Goal: Task Accomplishment & Management: Complete application form

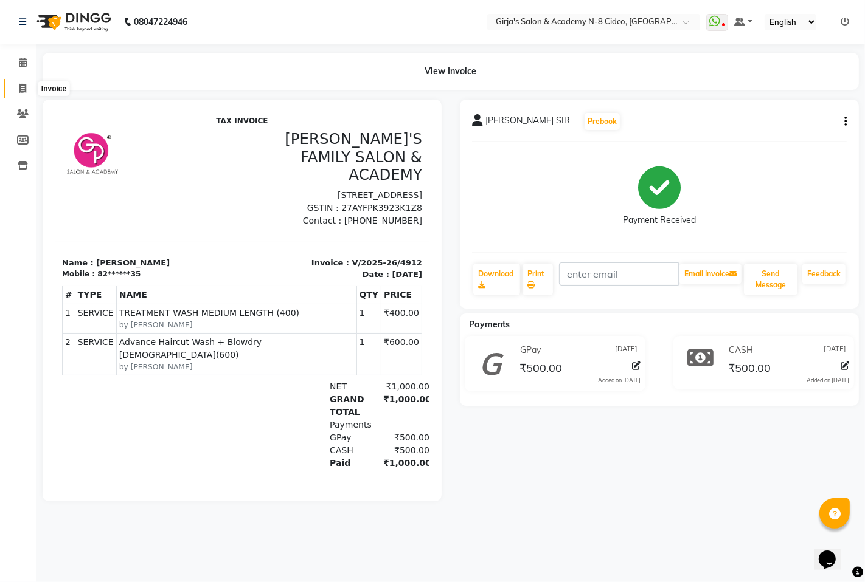
click at [21, 87] on icon at bounding box center [22, 88] width 7 height 9
select select "service"
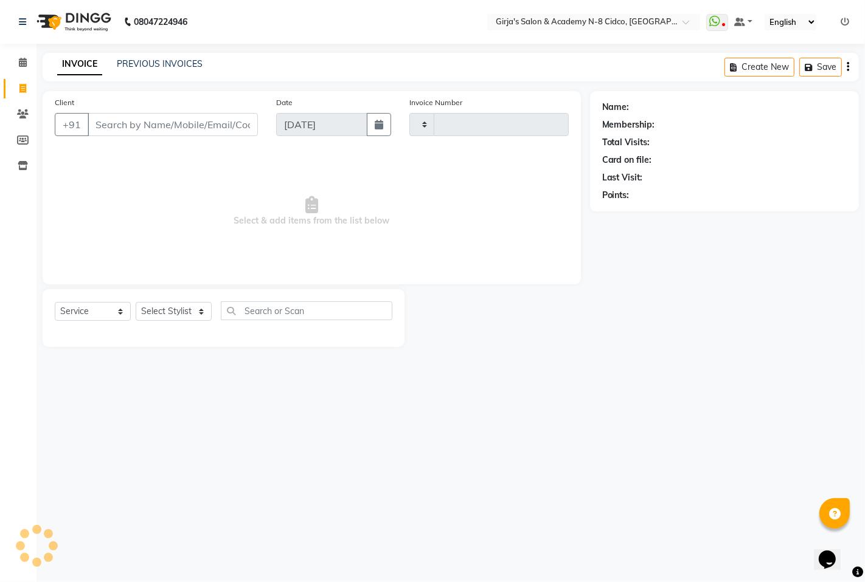
type input "4913"
select select "66"
click at [167, 125] on input "Client" at bounding box center [173, 124] width 170 height 23
select select "66554"
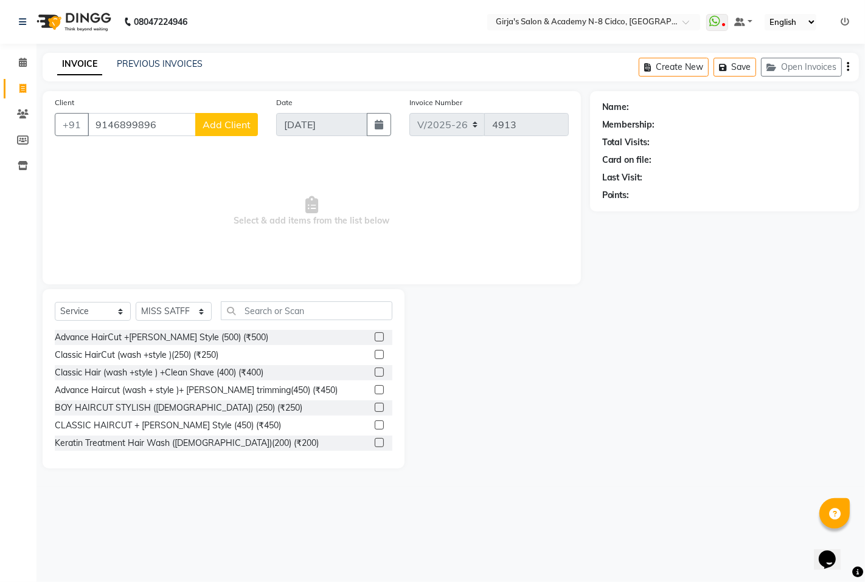
type input "9146899896"
click at [221, 114] on button "Add Client" at bounding box center [226, 124] width 63 height 23
select select "22"
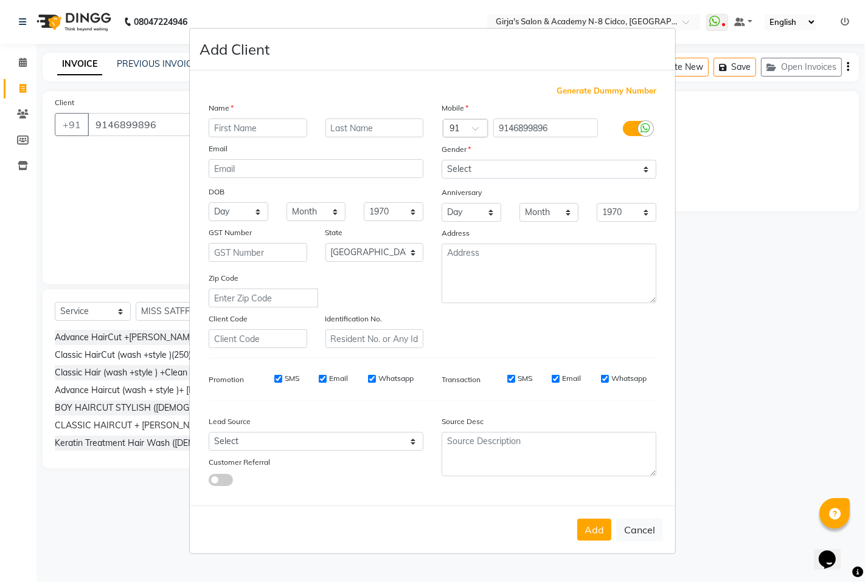
click at [252, 134] on input "text" at bounding box center [258, 128] width 98 height 19
type input "J"
type input "ZAINA"
click at [359, 130] on input "text" at bounding box center [374, 128] width 98 height 19
type input "SHAK"
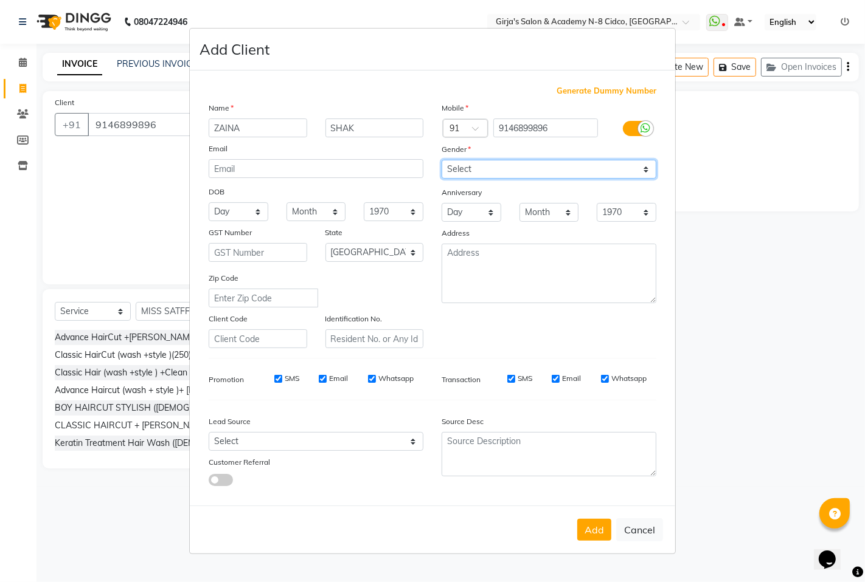
drag, startPoint x: 452, startPoint y: 165, endPoint x: 457, endPoint y: 178, distance: 13.7
click at [453, 168] on select "Select [DEMOGRAPHIC_DATA] [DEMOGRAPHIC_DATA] Other Prefer Not To Say" at bounding box center [548, 169] width 215 height 19
select select "[DEMOGRAPHIC_DATA]"
click at [441, 160] on select "Select [DEMOGRAPHIC_DATA] [DEMOGRAPHIC_DATA] Other Prefer Not To Say" at bounding box center [548, 169] width 215 height 19
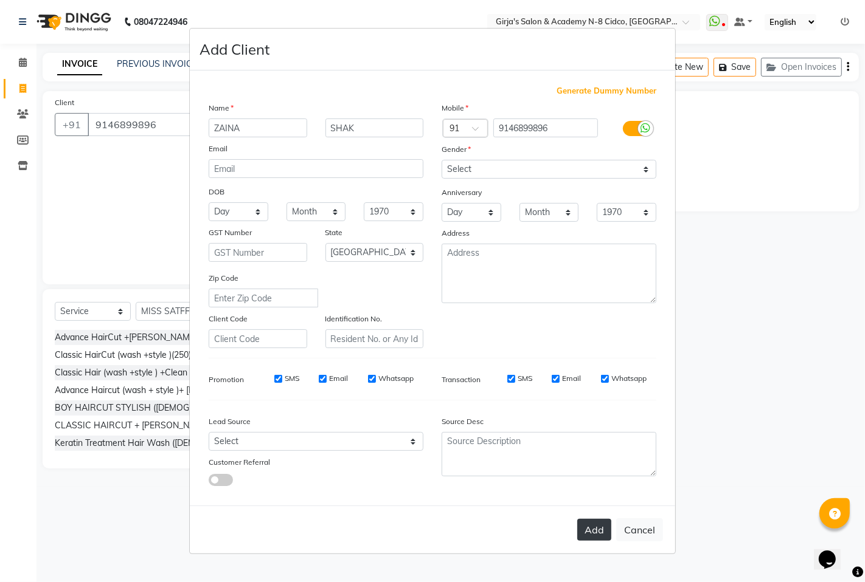
click at [601, 529] on button "Add" at bounding box center [594, 530] width 34 height 22
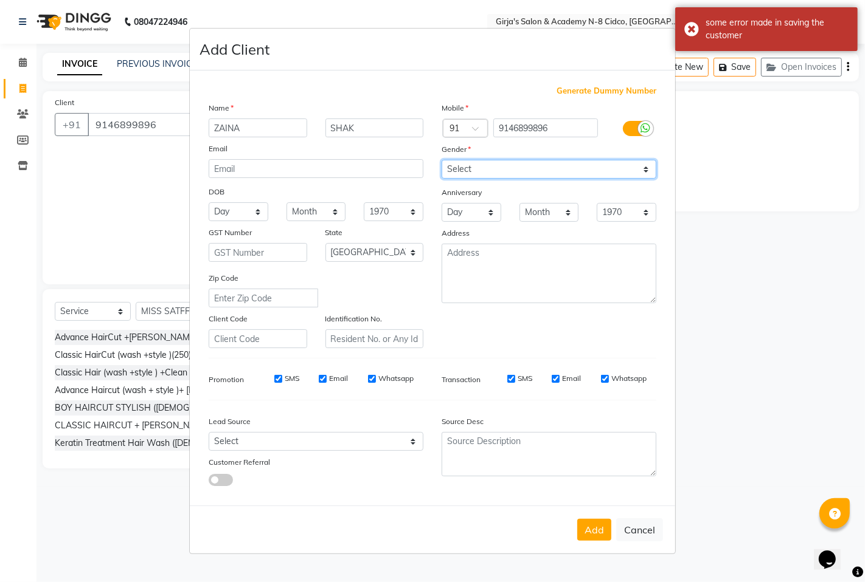
click at [483, 166] on select "Select [DEMOGRAPHIC_DATA] [DEMOGRAPHIC_DATA] Other Prefer Not To Say" at bounding box center [548, 169] width 215 height 19
click at [441, 160] on select "Select [DEMOGRAPHIC_DATA] [DEMOGRAPHIC_DATA] Other Prefer Not To Say" at bounding box center [548, 169] width 215 height 19
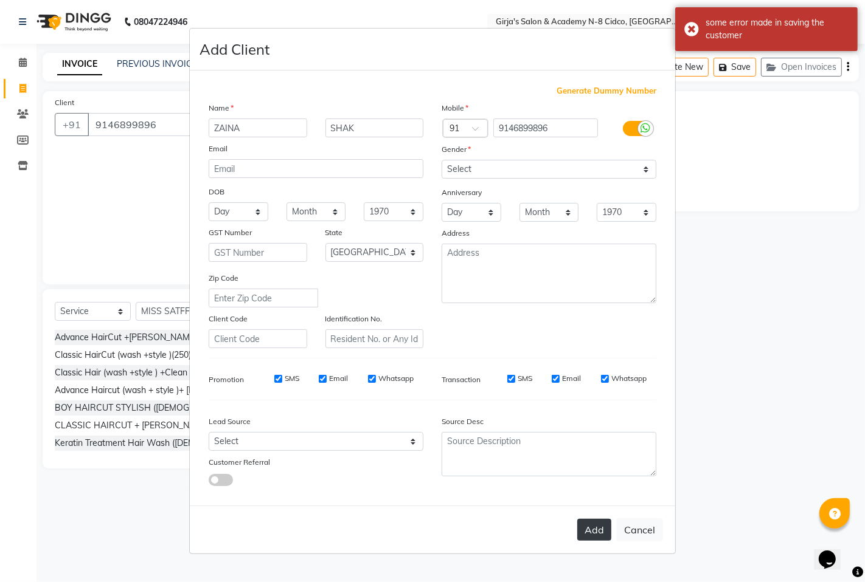
click at [600, 533] on button "Add" at bounding box center [594, 530] width 34 height 22
type input "91******96"
select select
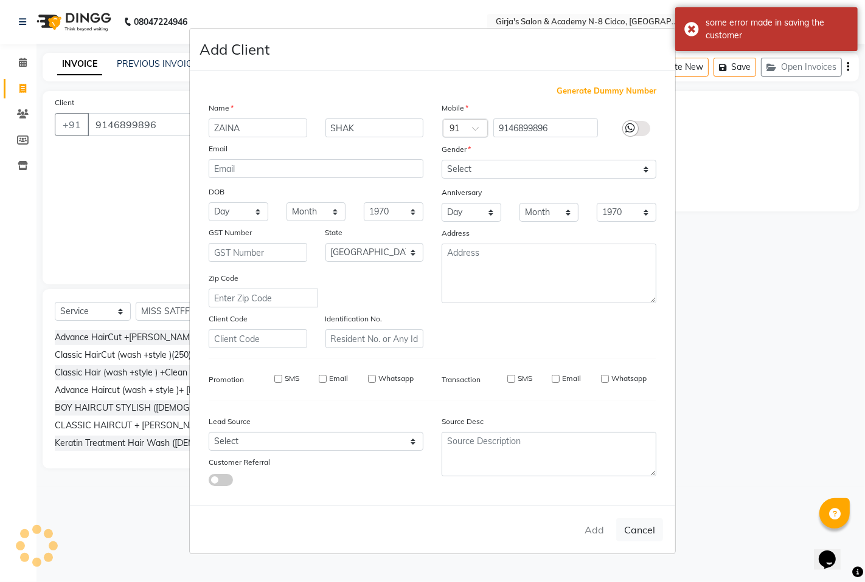
select select "null"
select select
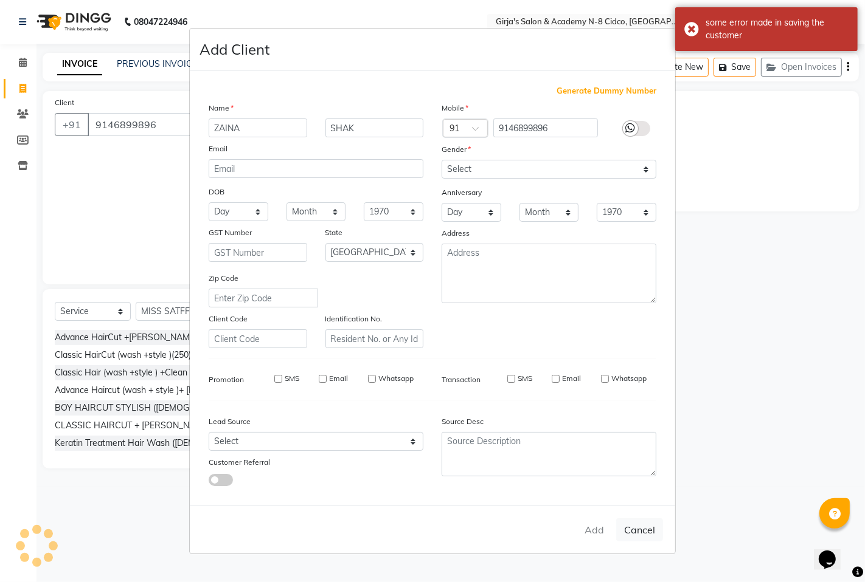
checkbox input "false"
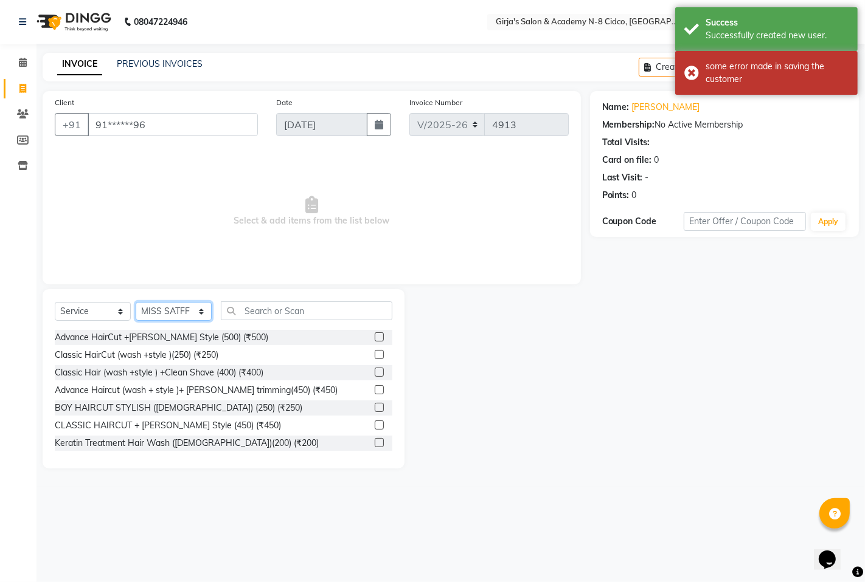
click at [161, 308] on select "Select Stylist ADITYA [PERSON_NAME] BEAUTY M GIRJAS [PERSON_NAME] MISS [PERSON_…" at bounding box center [174, 311] width 76 height 19
select select "25488"
click at [136, 303] on select "Select Stylist ADITYA [PERSON_NAME] BEAUTY M GIRJAS [PERSON_NAME] MISS [PERSON_…" at bounding box center [174, 311] width 76 height 19
click at [274, 317] on input "text" at bounding box center [306, 311] width 171 height 19
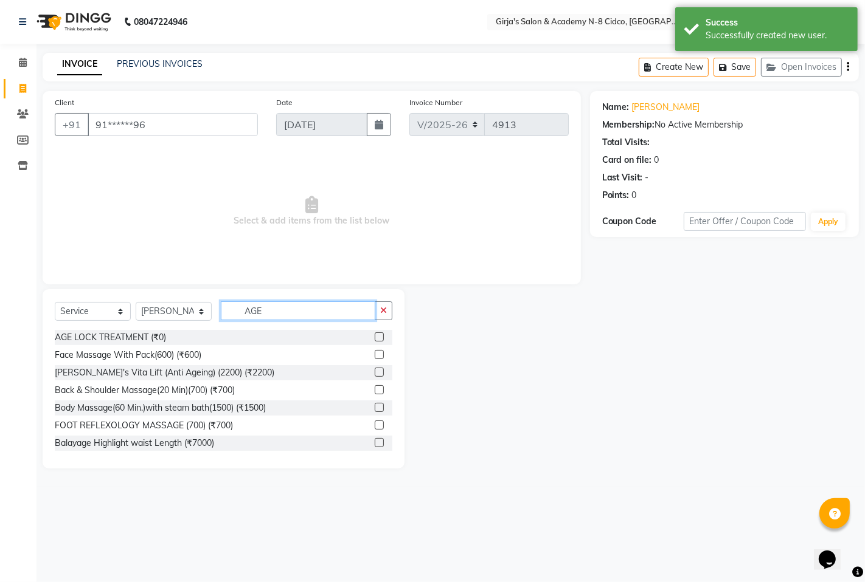
type input "AGE"
click at [375, 337] on label at bounding box center [379, 337] width 9 height 9
click at [375, 337] on input "checkbox" at bounding box center [379, 338] width 8 height 8
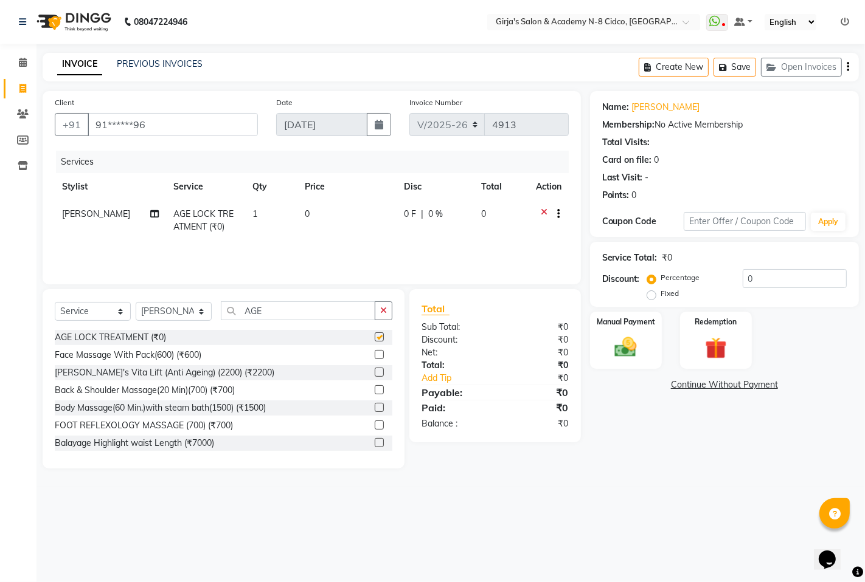
checkbox input "false"
click at [348, 210] on td "0" at bounding box center [347, 221] width 99 height 40
select select "25488"
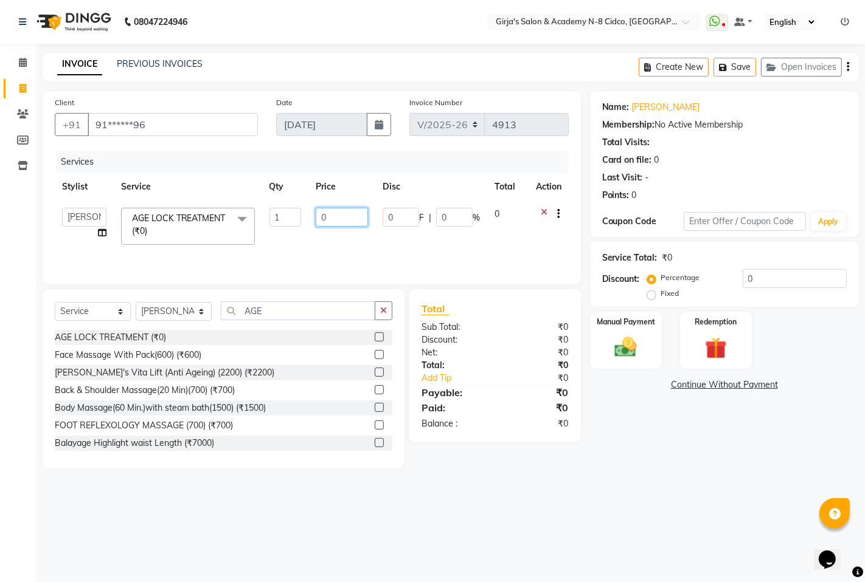
click at [340, 213] on input "0" at bounding box center [342, 217] width 52 height 19
type input "3800"
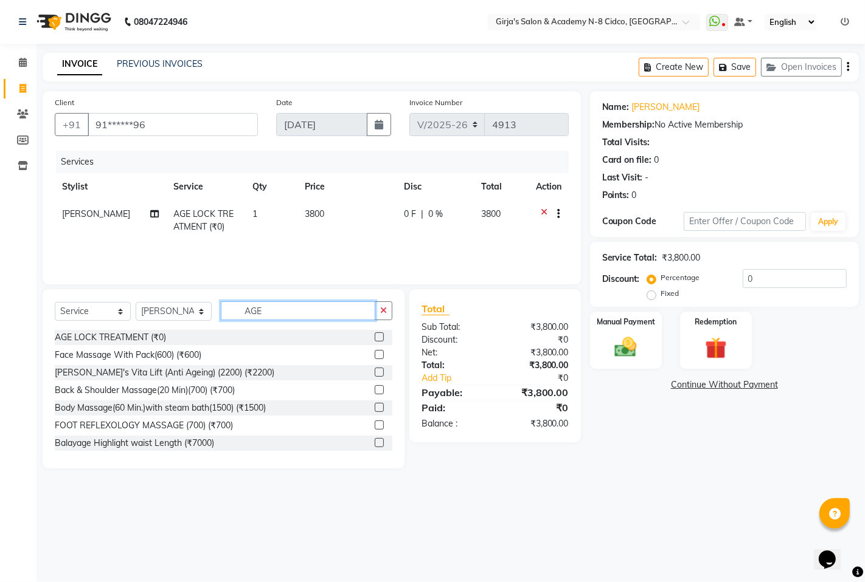
drag, startPoint x: 293, startPoint y: 306, endPoint x: 286, endPoint y: 322, distance: 17.4
click at [292, 311] on input "AGE" at bounding box center [298, 311] width 154 height 19
click at [289, 308] on input "AGE" at bounding box center [298, 311] width 154 height 19
type input "A"
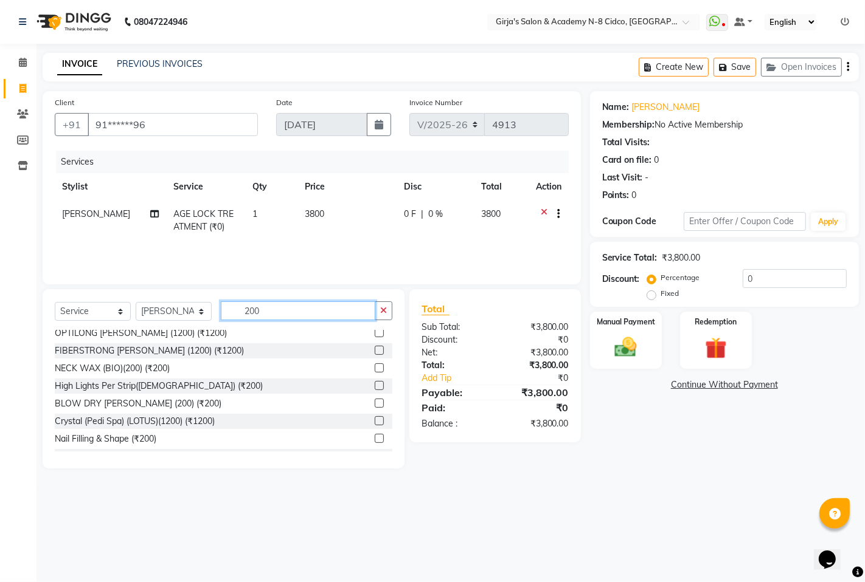
scroll to position [270, 0]
type input "200"
click at [375, 433] on label at bounding box center [379, 437] width 9 height 9
click at [375, 434] on input "checkbox" at bounding box center [379, 438] width 8 height 8
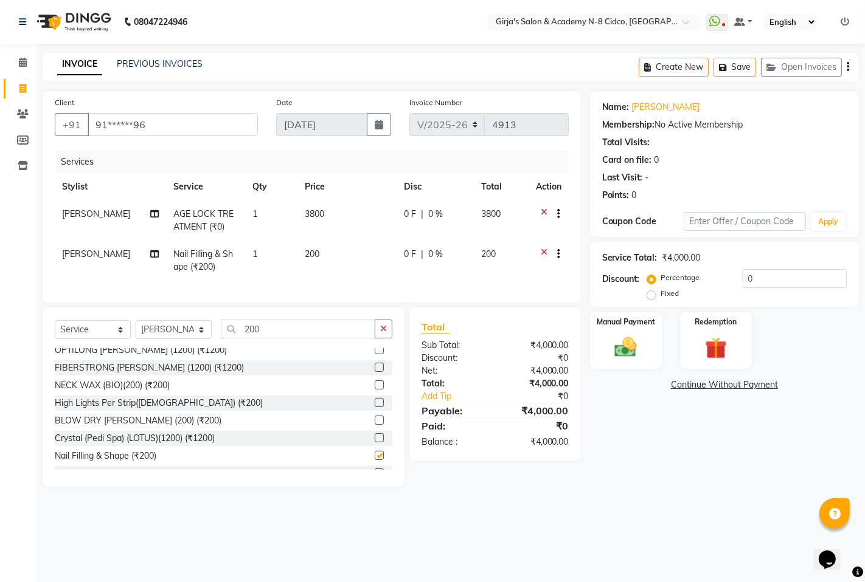
checkbox input "false"
click at [268, 252] on td "1" at bounding box center [271, 261] width 52 height 40
select select "25488"
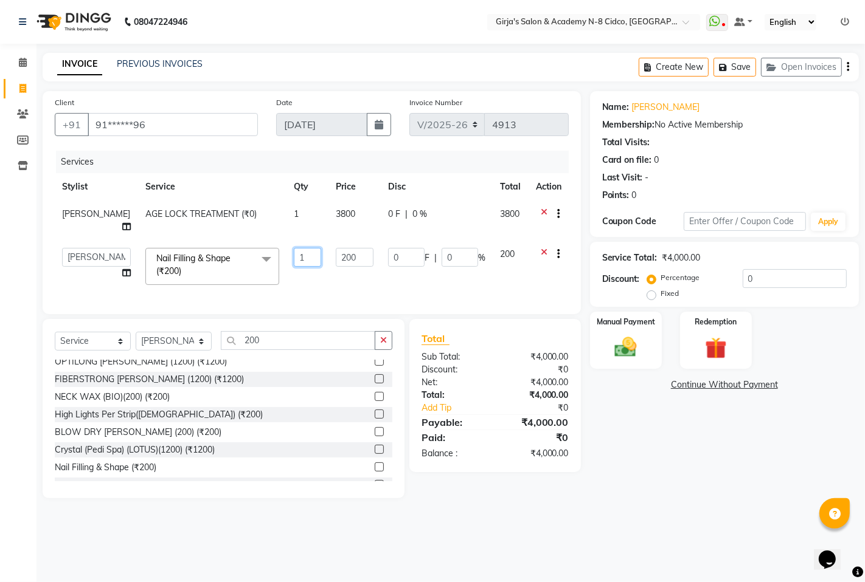
click at [294, 250] on input "1" at bounding box center [307, 257] width 27 height 19
type input "4"
click at [286, 271] on td "4" at bounding box center [307, 267] width 42 height 52
select select "25488"
click at [294, 249] on input "4" at bounding box center [307, 257] width 27 height 19
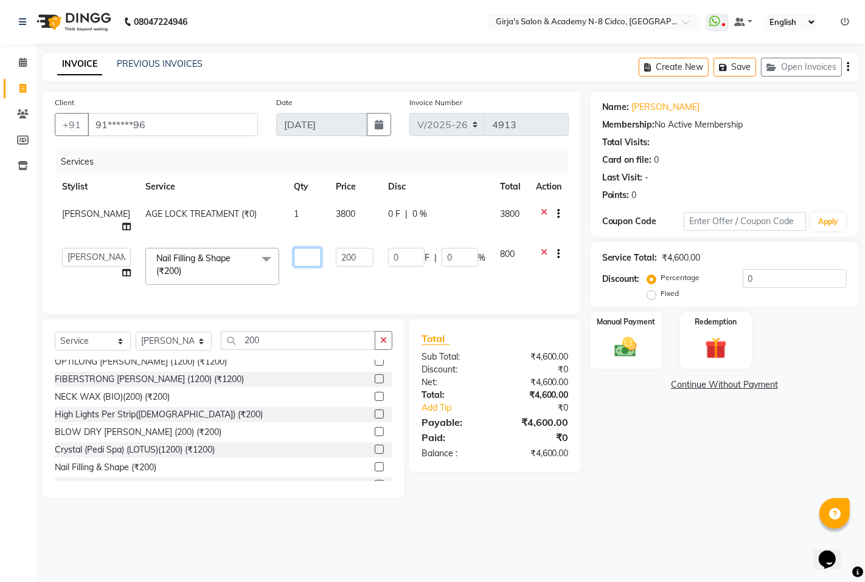
type input "2"
click at [328, 275] on td "200" at bounding box center [354, 267] width 52 height 52
select select "25488"
click at [281, 336] on input "200" at bounding box center [298, 340] width 154 height 19
type input "2"
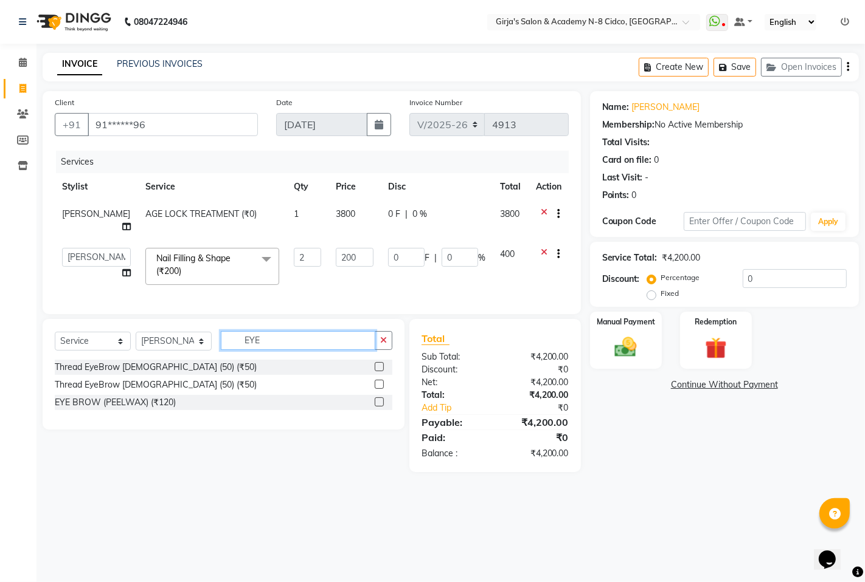
scroll to position [0, 0]
type input "EYE"
click at [377, 367] on label at bounding box center [379, 366] width 9 height 9
click at [377, 367] on input "checkbox" at bounding box center [379, 368] width 8 height 8
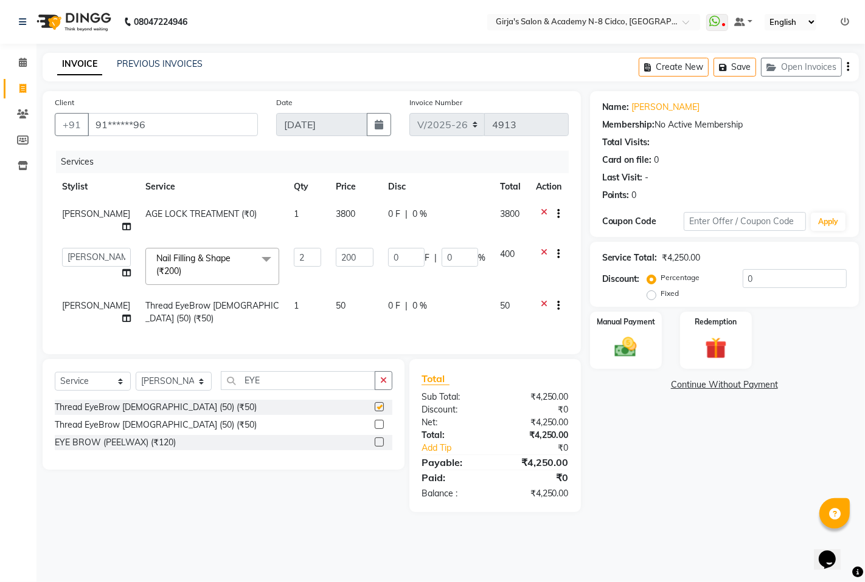
checkbox input "false"
click at [342, 386] on input "EYE" at bounding box center [298, 380] width 154 height 19
type input "E"
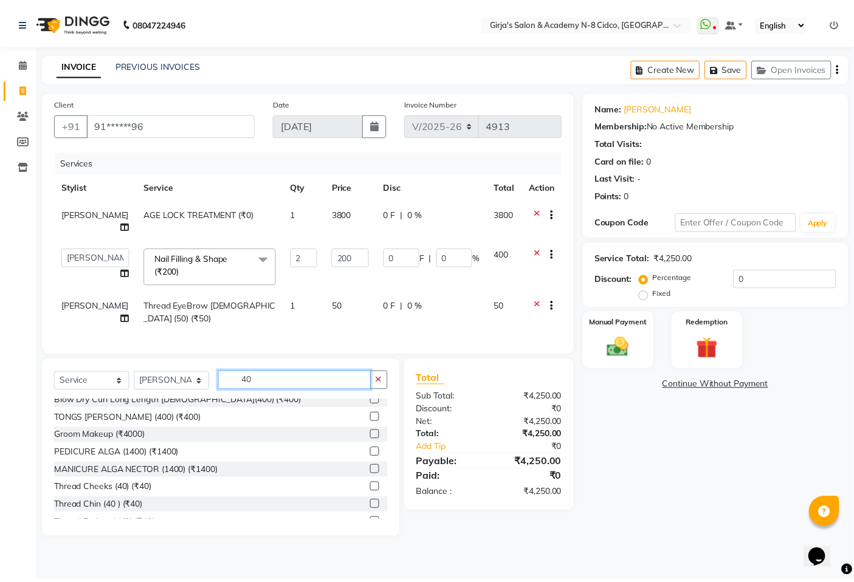
scroll to position [337, 0]
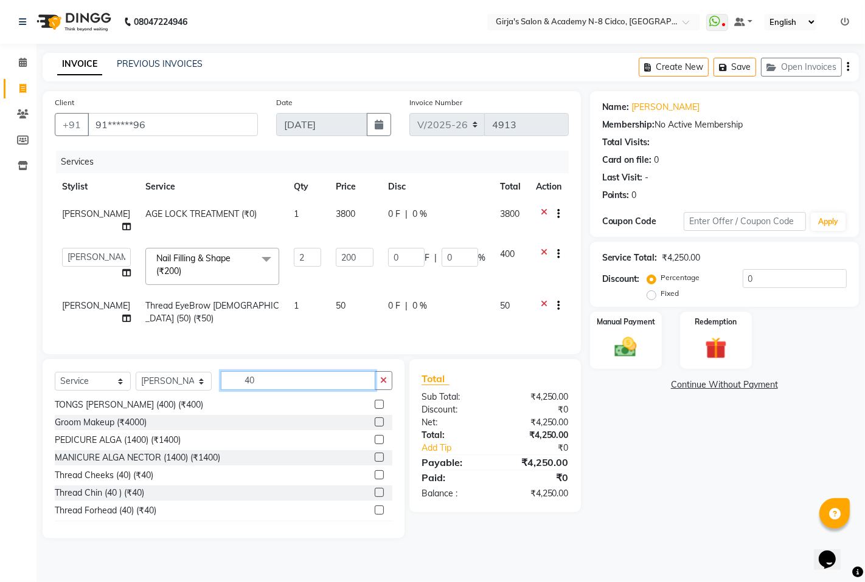
type input "40"
click at [375, 494] on label at bounding box center [379, 492] width 9 height 9
click at [375, 494] on input "checkbox" at bounding box center [379, 493] width 8 height 8
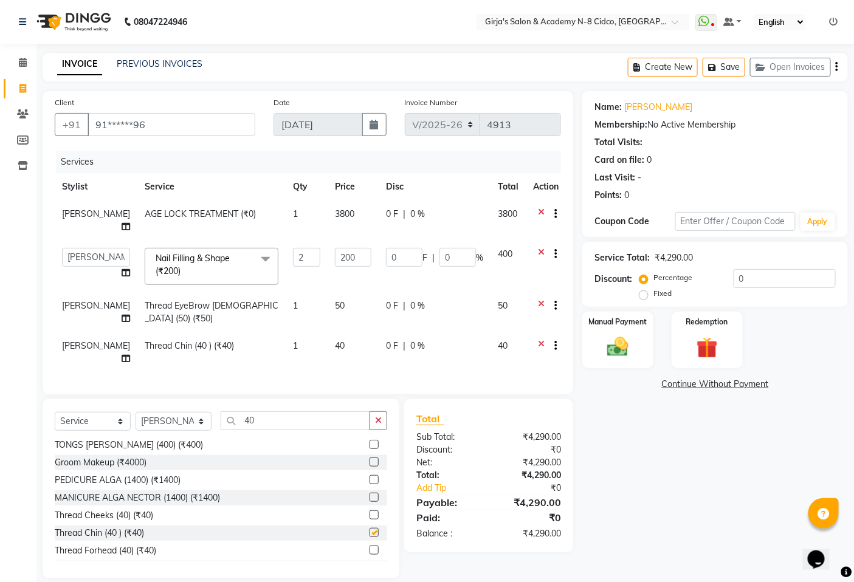
checkbox input "false"
click at [370, 546] on label at bounding box center [374, 550] width 9 height 9
click at [370, 547] on input "checkbox" at bounding box center [374, 551] width 8 height 8
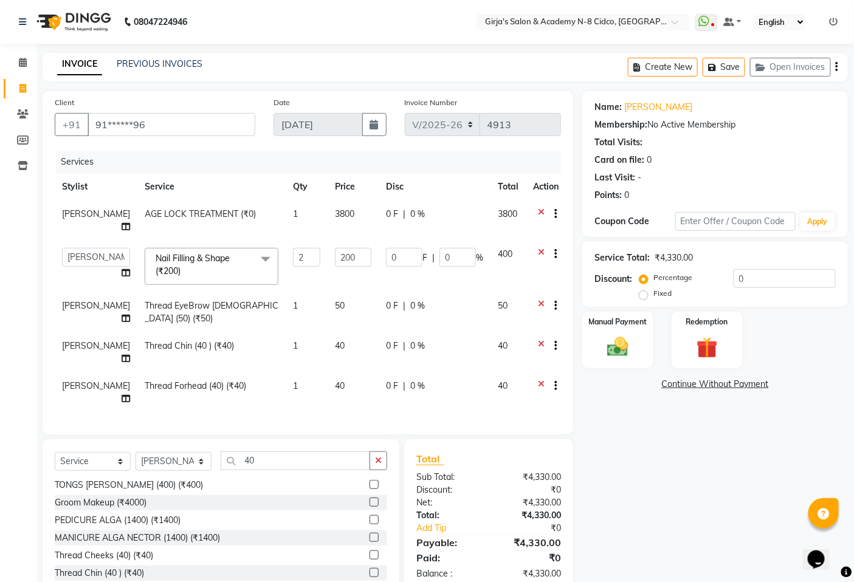
checkbox input "false"
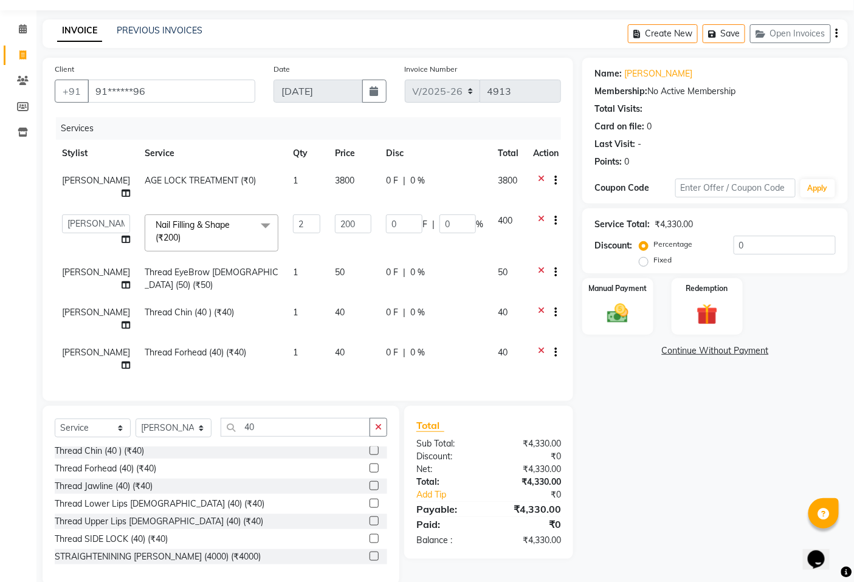
scroll to position [472, 0]
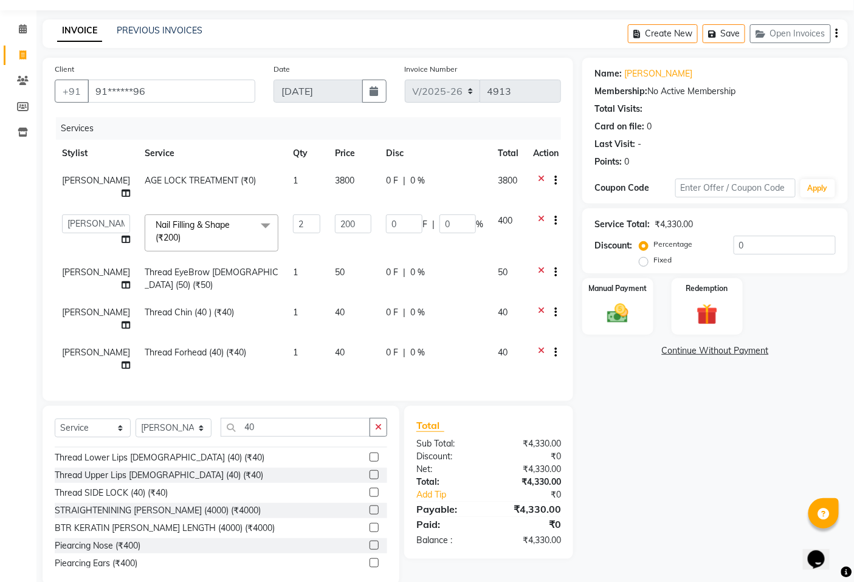
click at [370, 471] on label at bounding box center [374, 475] width 9 height 9
click at [370, 472] on input "checkbox" at bounding box center [374, 476] width 8 height 8
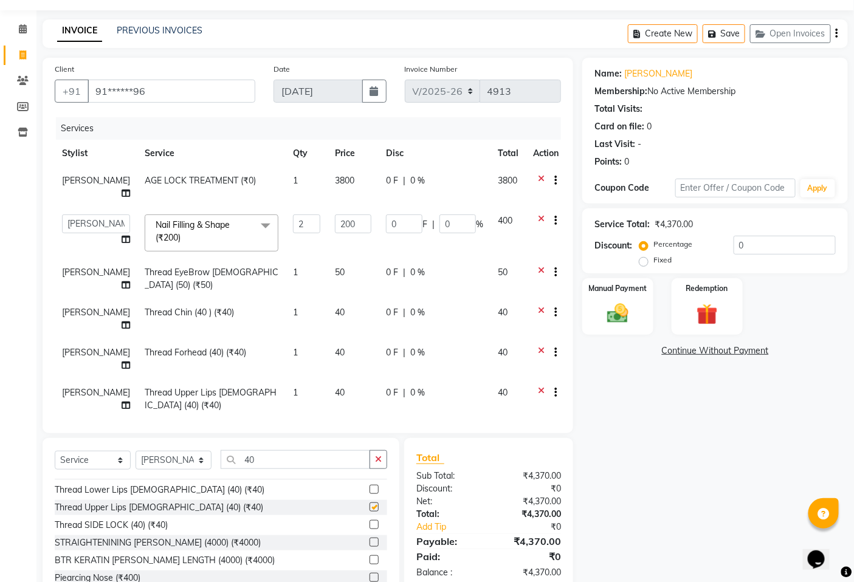
checkbox input "false"
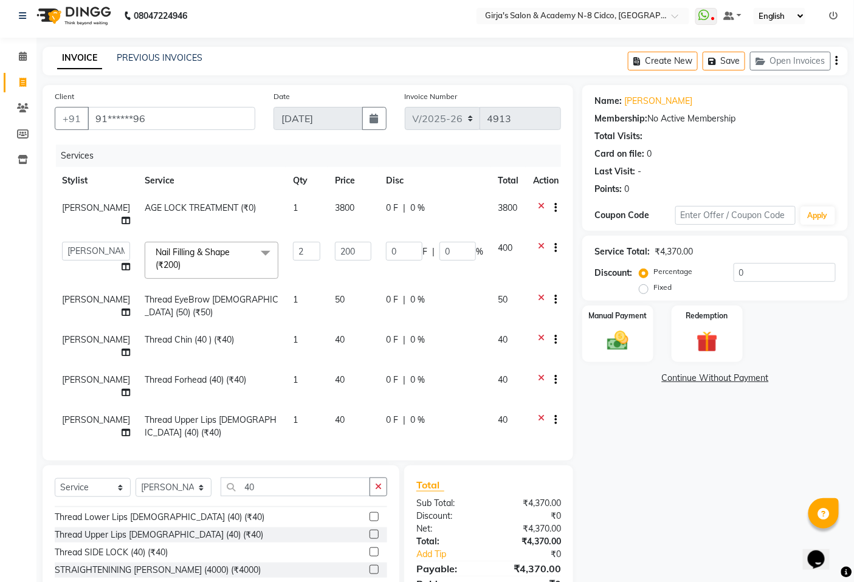
scroll to position [74, 0]
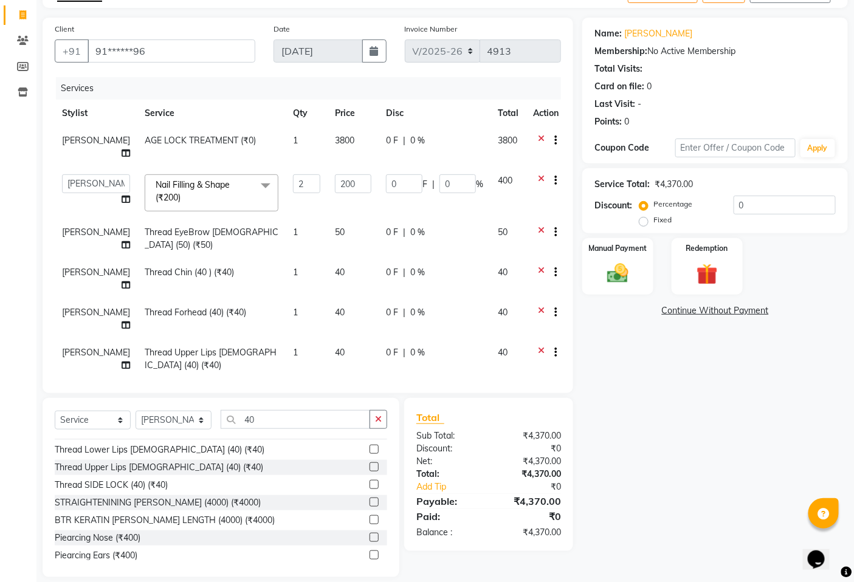
click at [370, 445] on label at bounding box center [374, 449] width 9 height 9
click at [370, 446] on input "checkbox" at bounding box center [374, 450] width 8 height 8
checkbox input "false"
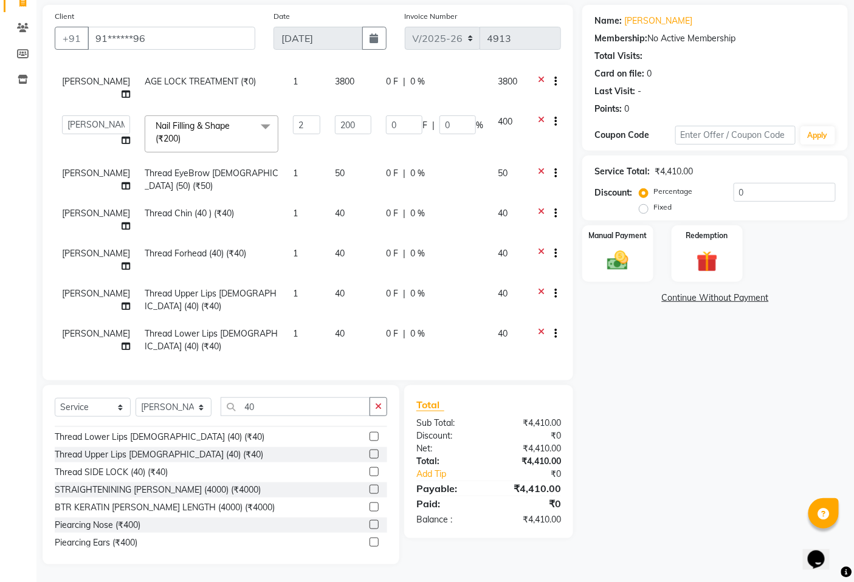
scroll to position [58, 0]
click at [634, 265] on img at bounding box center [618, 261] width 36 height 26
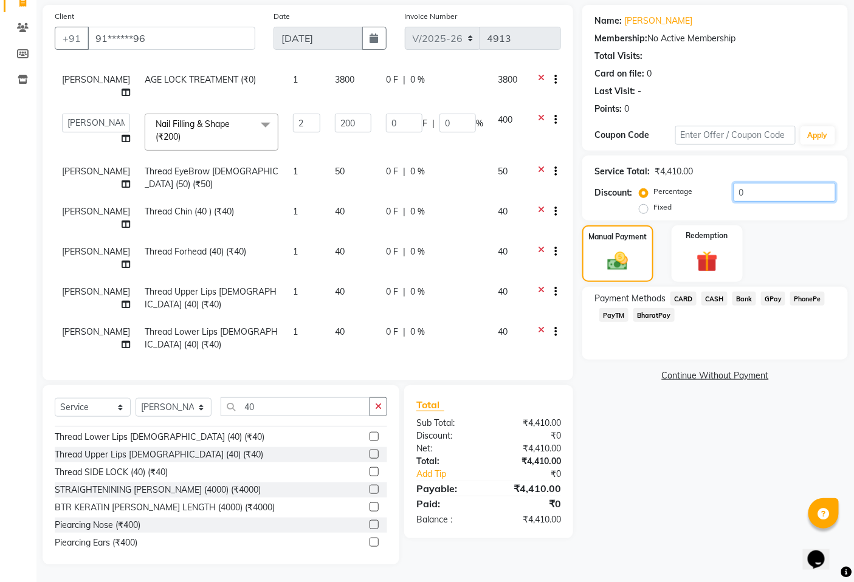
click at [765, 186] on input "0" at bounding box center [785, 192] width 102 height 19
type input "5"
type input "20"
type input "5"
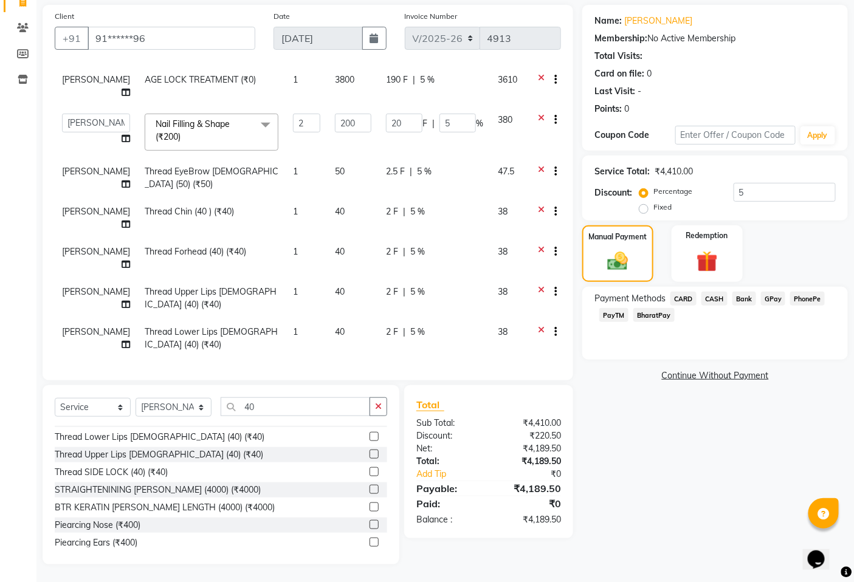
click at [770, 299] on span "GPay" at bounding box center [773, 299] width 25 height 14
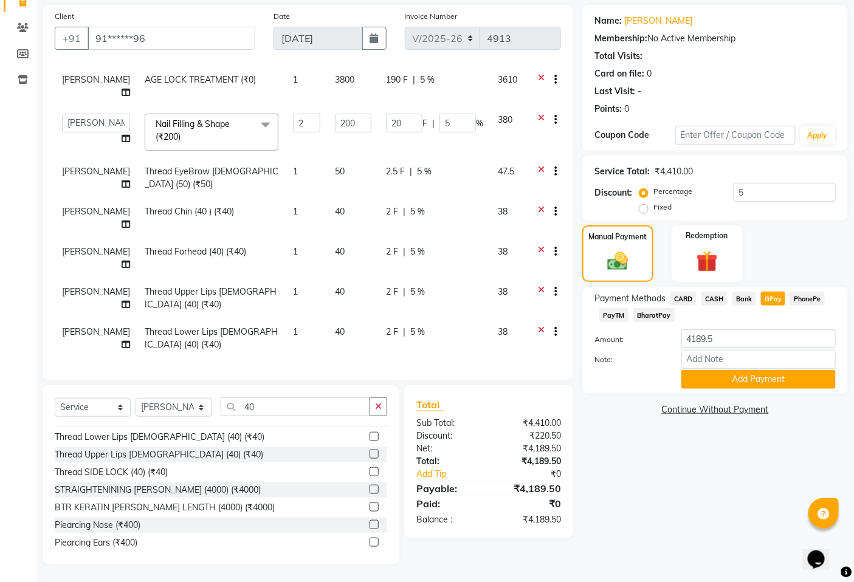
click at [609, 320] on span "PayTM" at bounding box center [613, 315] width 29 height 14
click at [725, 380] on button "Add Payment" at bounding box center [759, 379] width 154 height 19
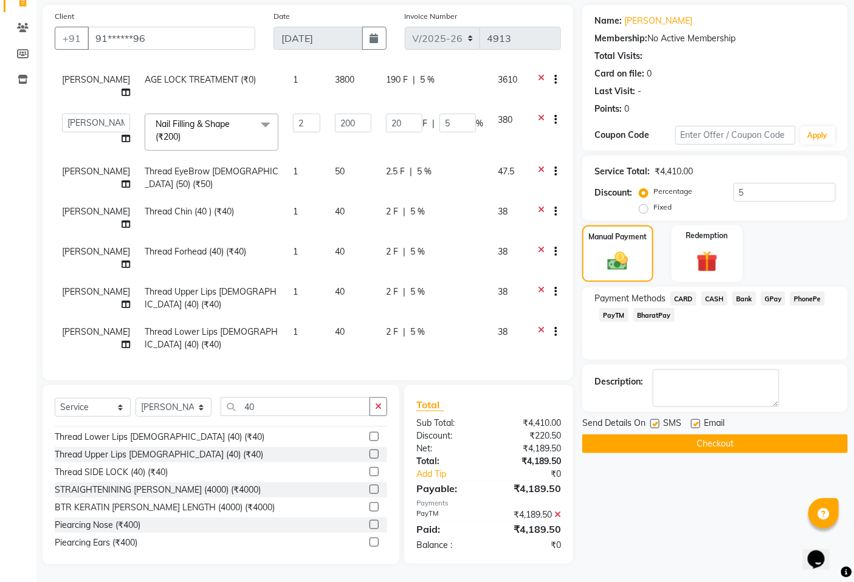
click at [672, 445] on button "Checkout" at bounding box center [715, 444] width 266 height 19
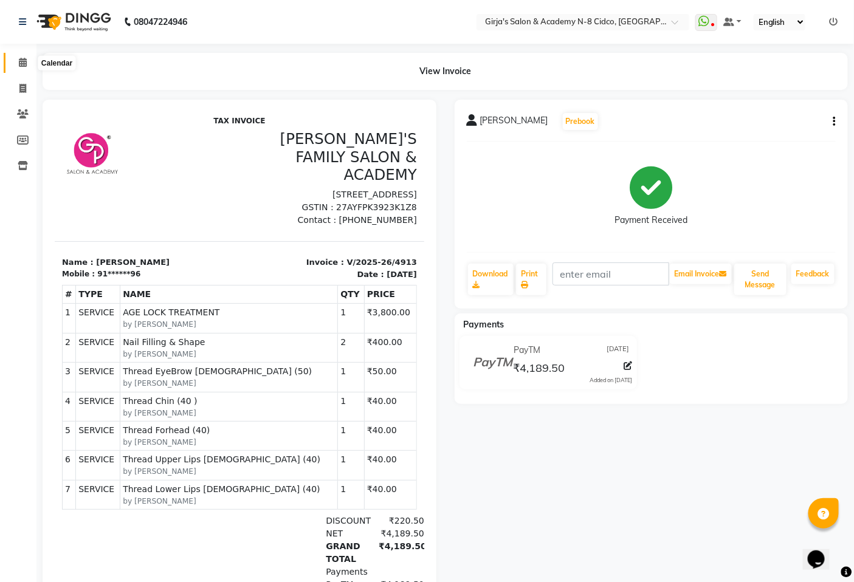
click at [21, 65] on icon at bounding box center [23, 62] width 8 height 9
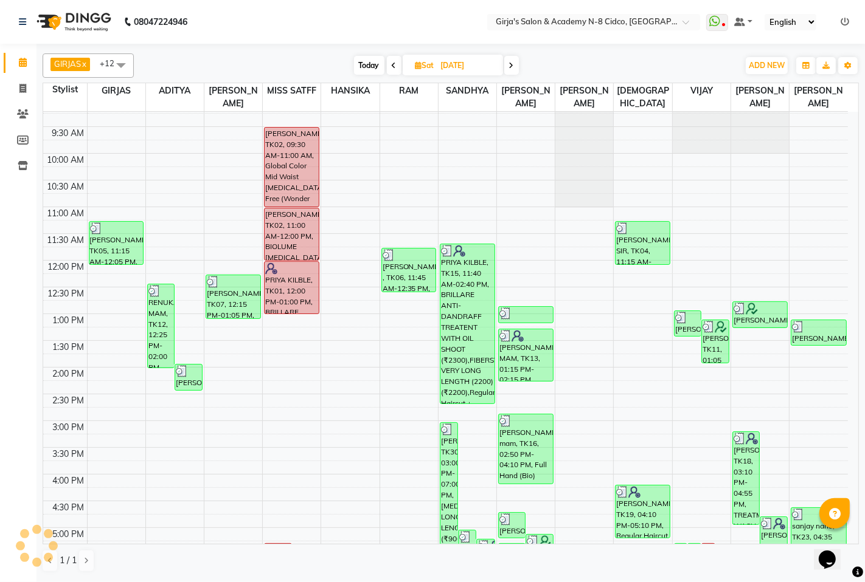
scroll to position [270, 0]
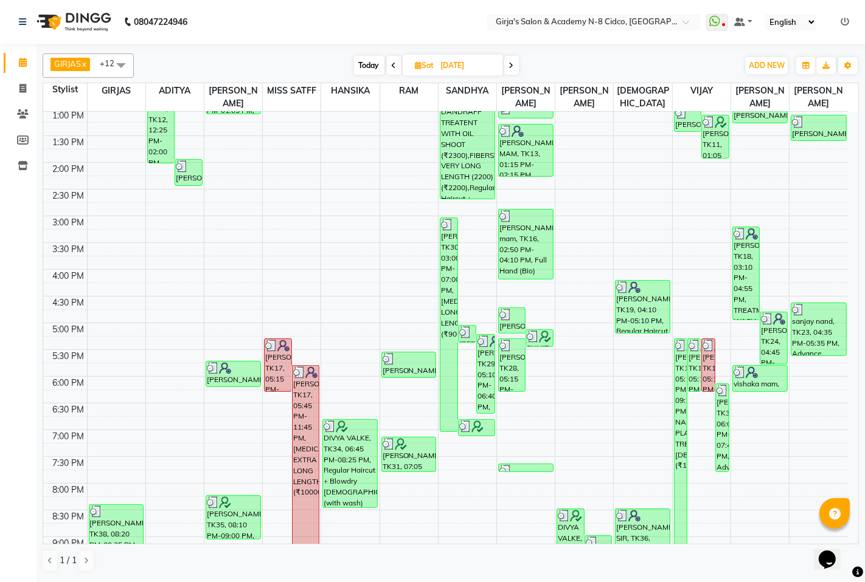
click at [371, 67] on span "Today" at bounding box center [369, 65] width 30 height 19
type input "[DATE]"
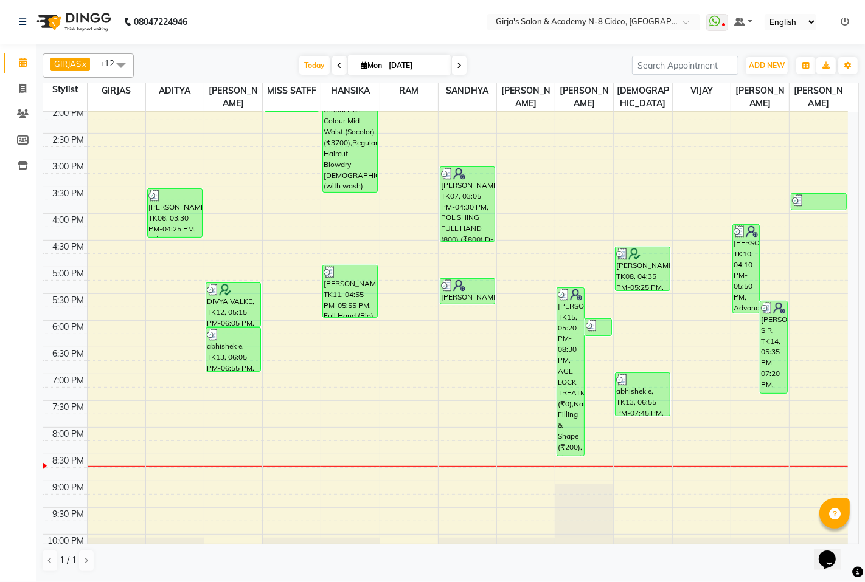
scroll to position [373, 0]
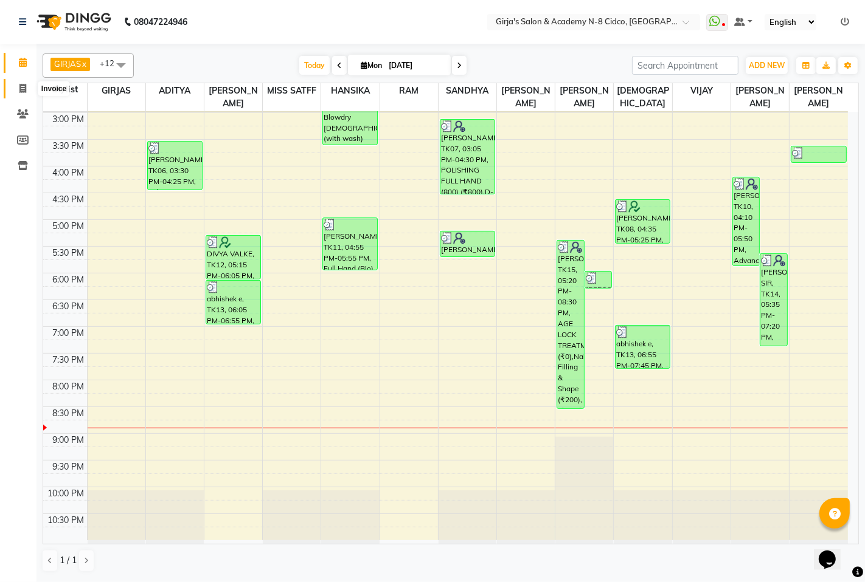
click at [22, 94] on span at bounding box center [22, 89] width 21 height 14
select select "service"
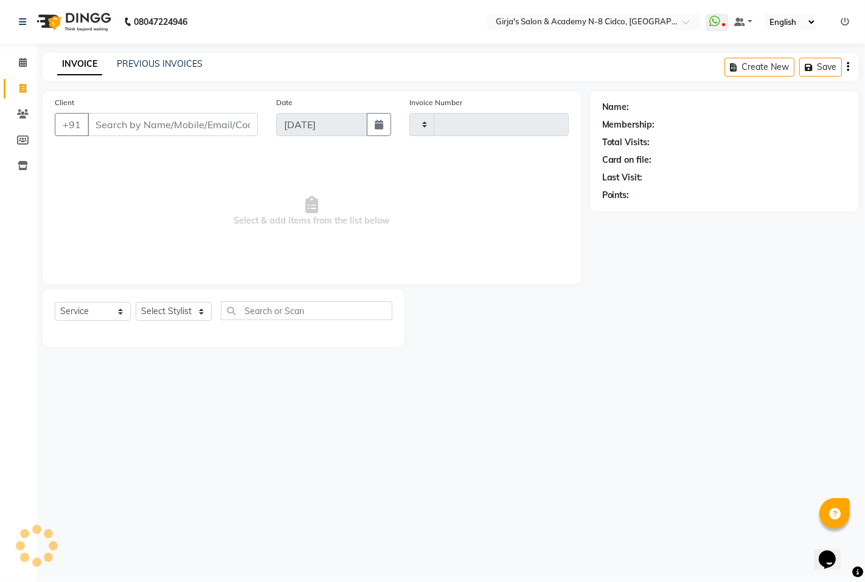
type input "4914"
select select "66"
click at [116, 120] on input "Client" at bounding box center [173, 124] width 170 height 23
select select "66554"
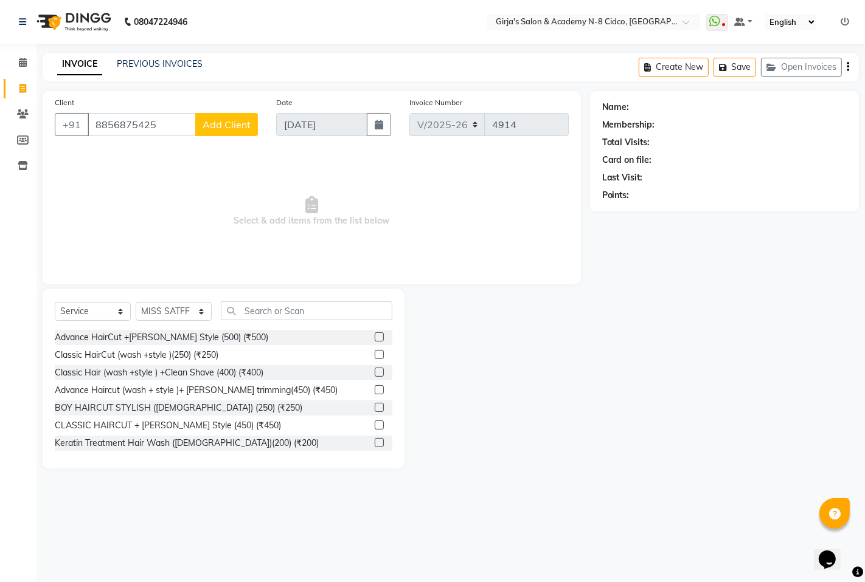
type input "8856875425"
click at [249, 124] on span "Add Client" at bounding box center [226, 125] width 48 height 12
select select "22"
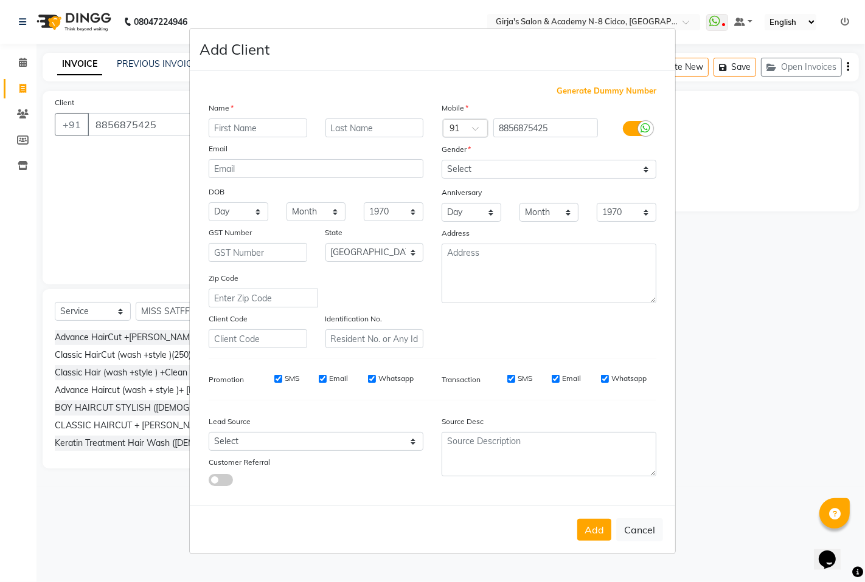
click at [241, 129] on input "text" at bounding box center [258, 128] width 98 height 19
type input "[PERSON_NAME]"
click at [372, 129] on input "text" at bounding box center [374, 128] width 98 height 19
type input "DESHPANDE"
click at [491, 171] on select "Select [DEMOGRAPHIC_DATA] [DEMOGRAPHIC_DATA] Other Prefer Not To Say" at bounding box center [548, 169] width 215 height 19
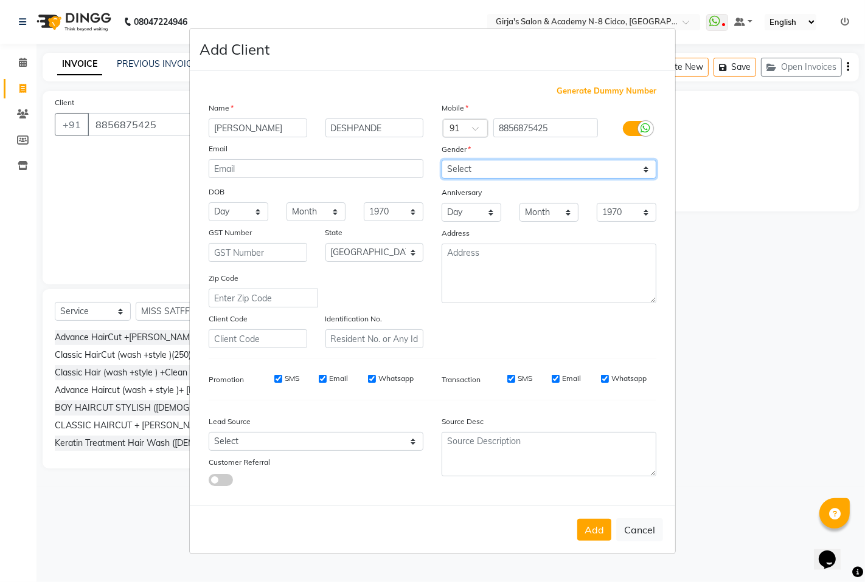
select select "[DEMOGRAPHIC_DATA]"
click at [441, 160] on select "Select [DEMOGRAPHIC_DATA] [DEMOGRAPHIC_DATA] Other Prefer Not To Say" at bounding box center [548, 169] width 215 height 19
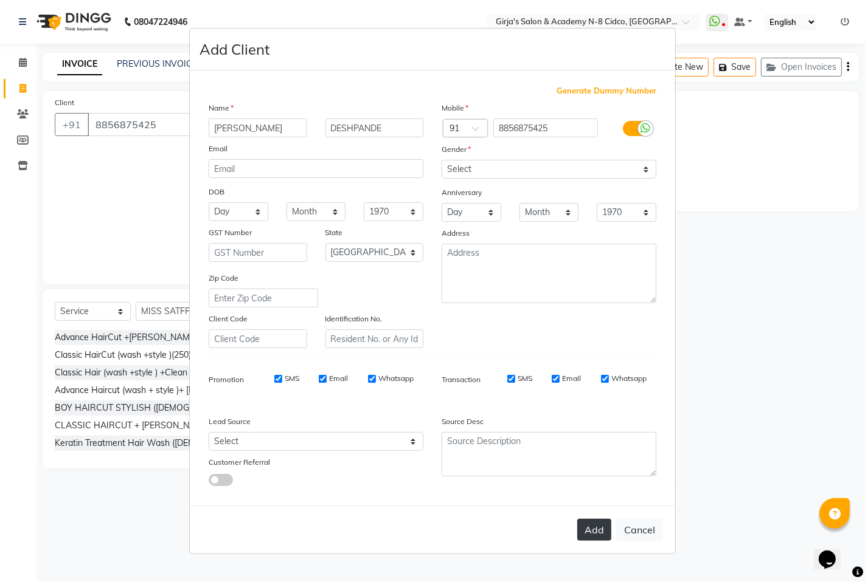
click at [602, 537] on button "Add" at bounding box center [594, 530] width 34 height 22
type input "88******25"
select select
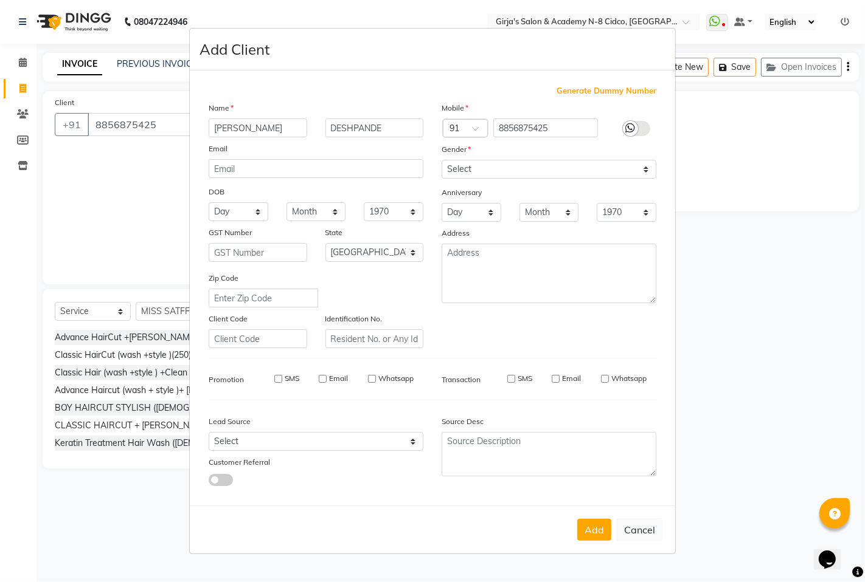
select select "null"
select select
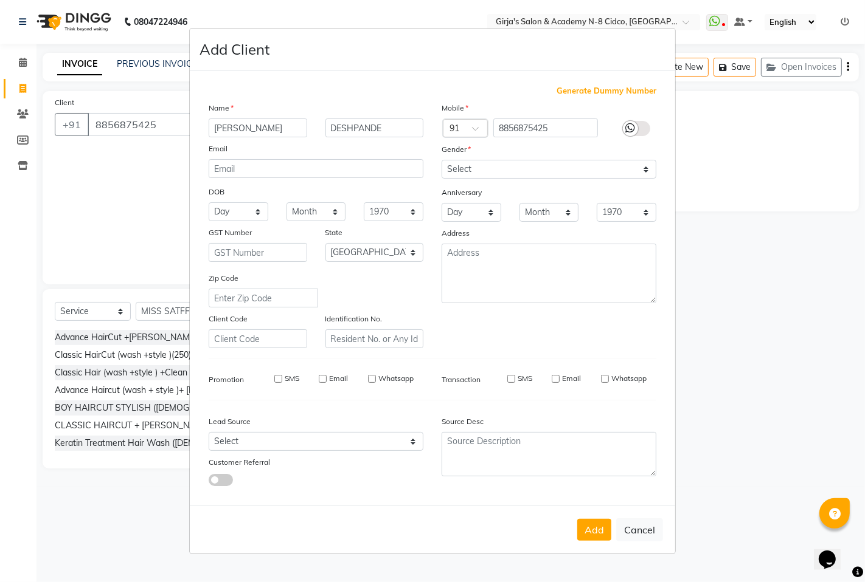
checkbox input "false"
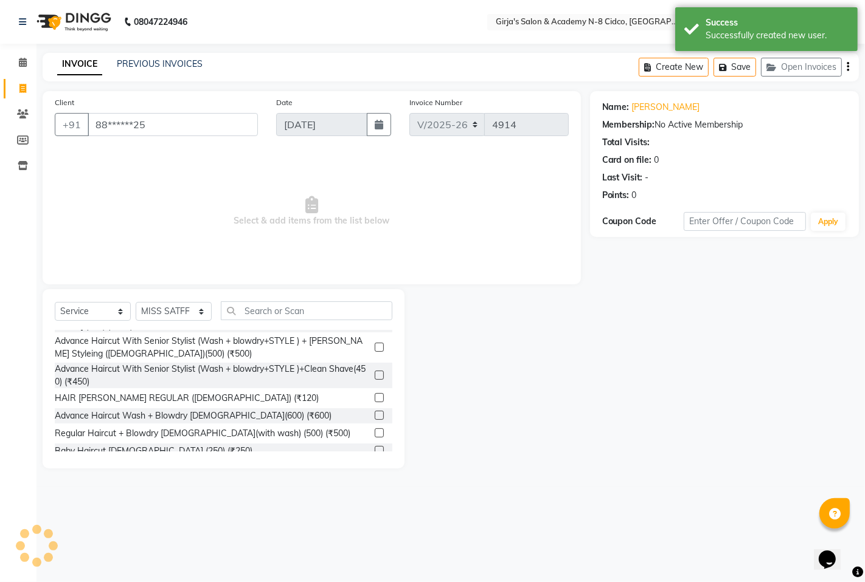
scroll to position [337, 0]
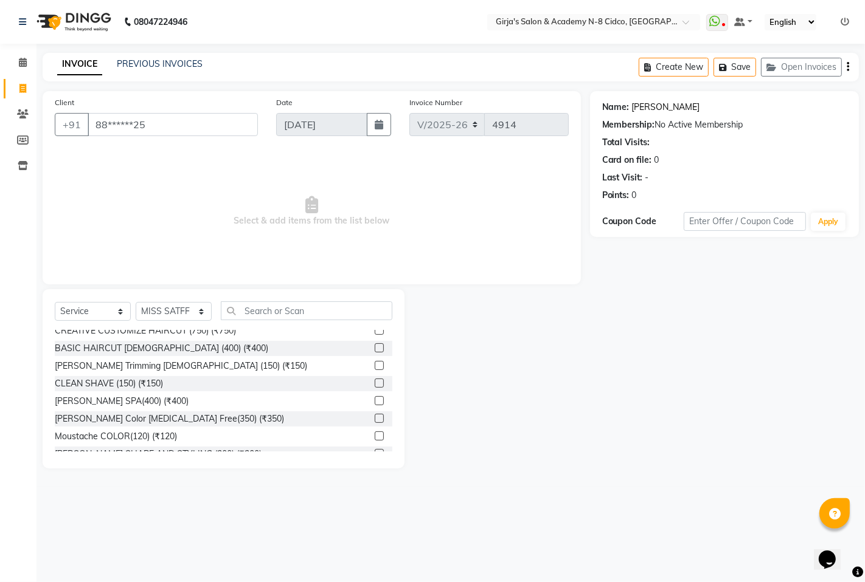
click at [654, 112] on link "[PERSON_NAME]" at bounding box center [666, 107] width 68 height 13
click at [24, 63] on icon at bounding box center [23, 62] width 8 height 9
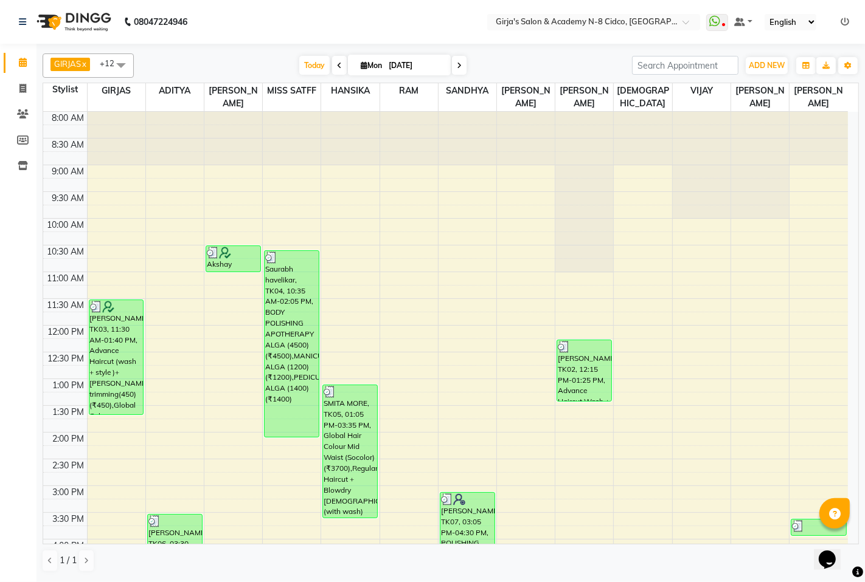
click at [457, 67] on icon at bounding box center [459, 65] width 5 height 7
type input "02-09-2025"
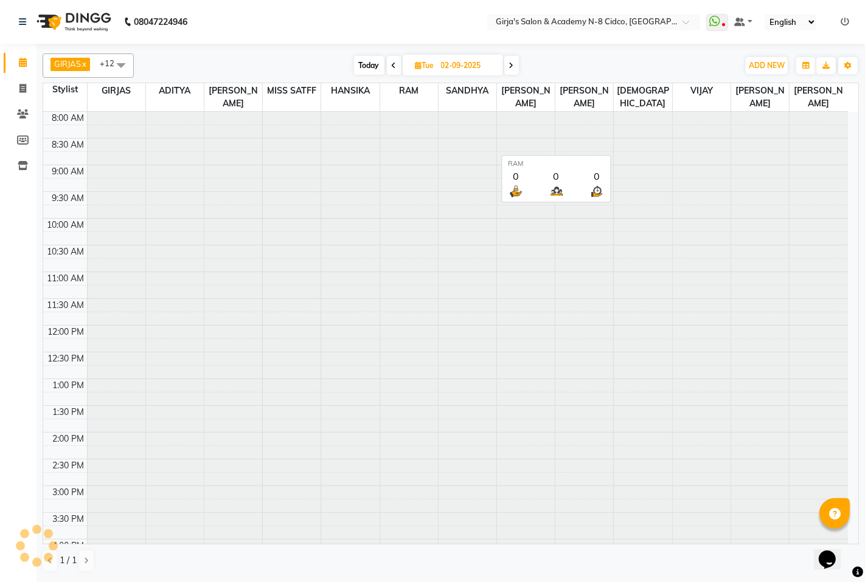
scroll to position [374, 0]
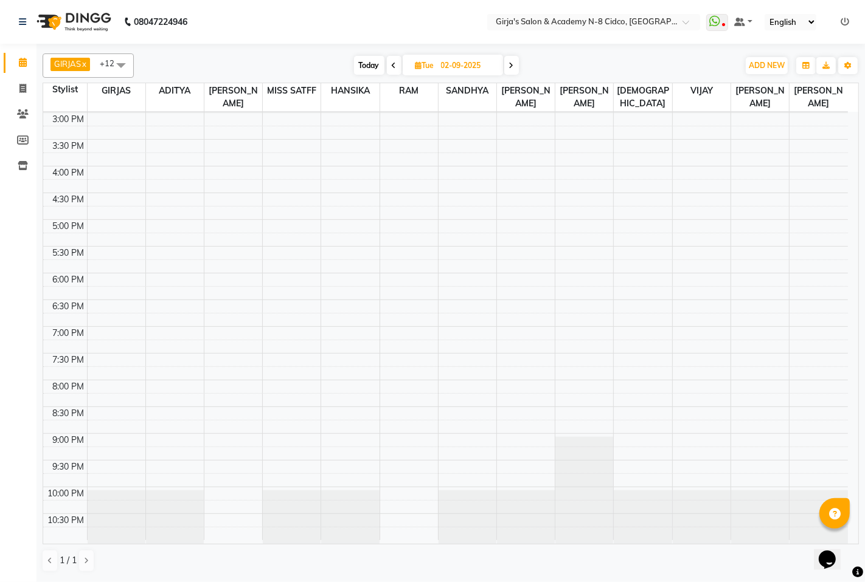
click at [290, 170] on div "8:00 AM 8:30 AM 9:00 AM 9:30 AM 10:00 AM 10:30 AM 11:00 AM 11:30 AM 12:00 PM 12…" at bounding box center [445, 140] width 804 height 802
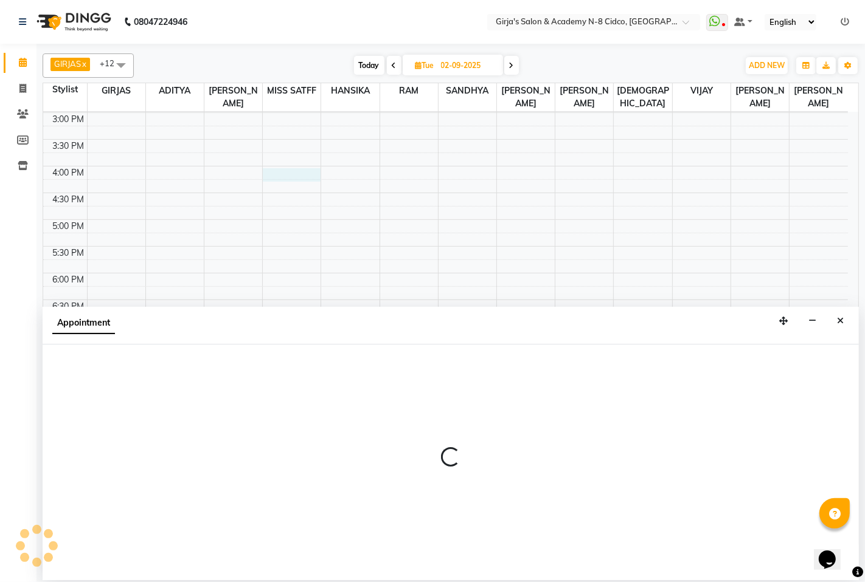
select select "66554"
select select "960"
select select "tentative"
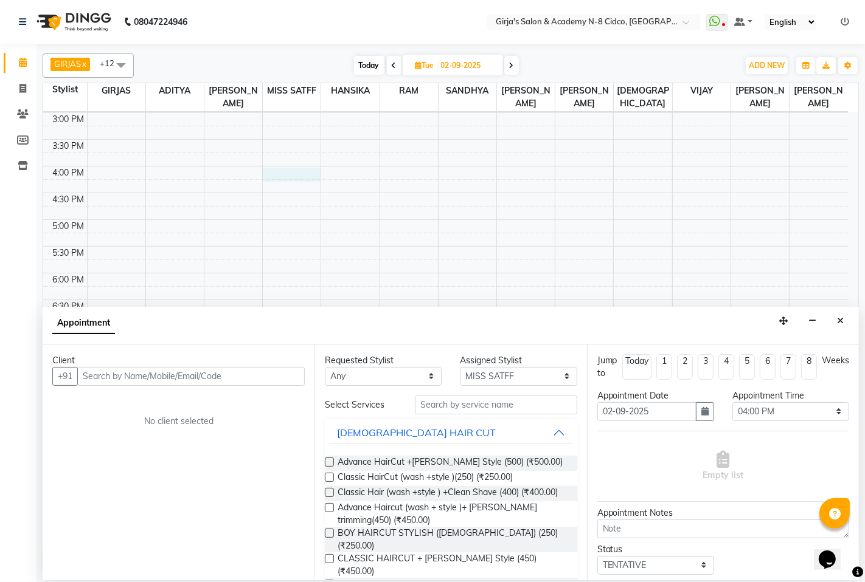
click at [98, 368] on input "text" at bounding box center [190, 376] width 227 height 19
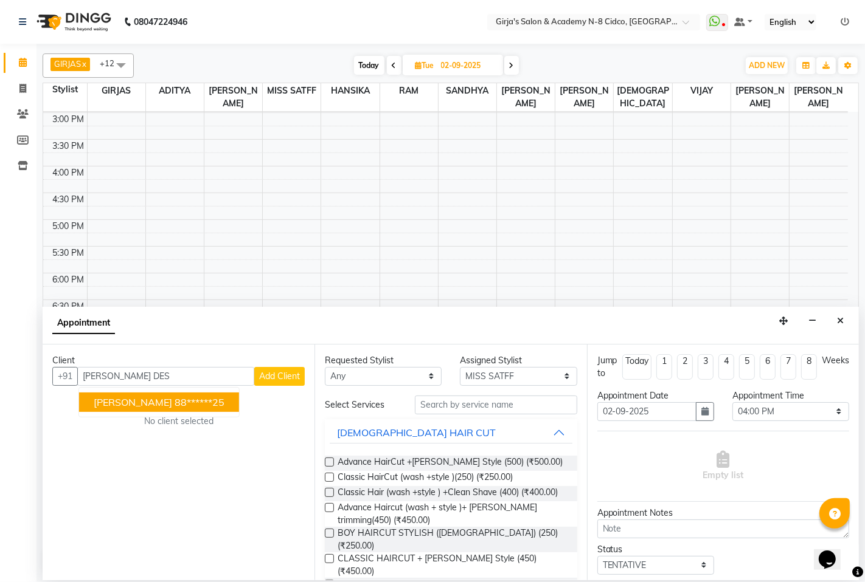
click at [122, 405] on span "[PERSON_NAME]" at bounding box center [133, 402] width 78 height 12
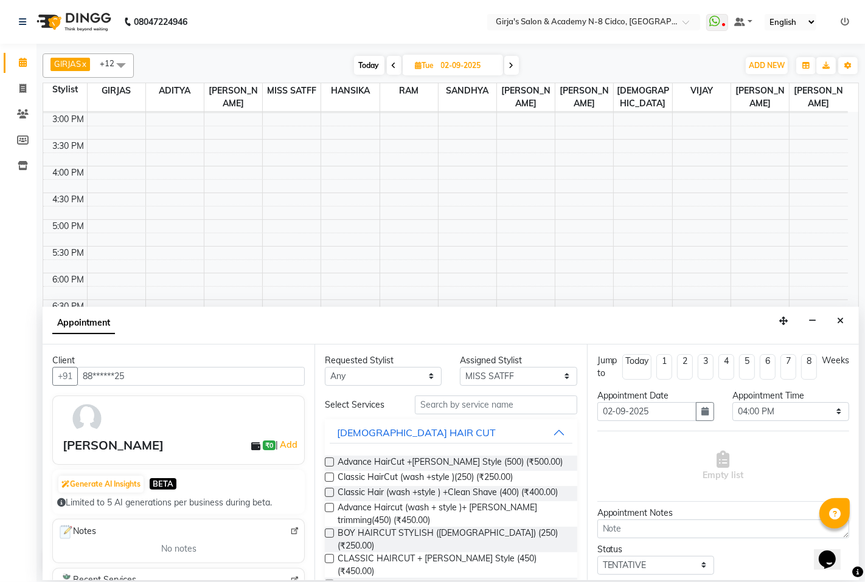
type input "88******25"
click at [477, 401] on input "text" at bounding box center [496, 405] width 162 height 19
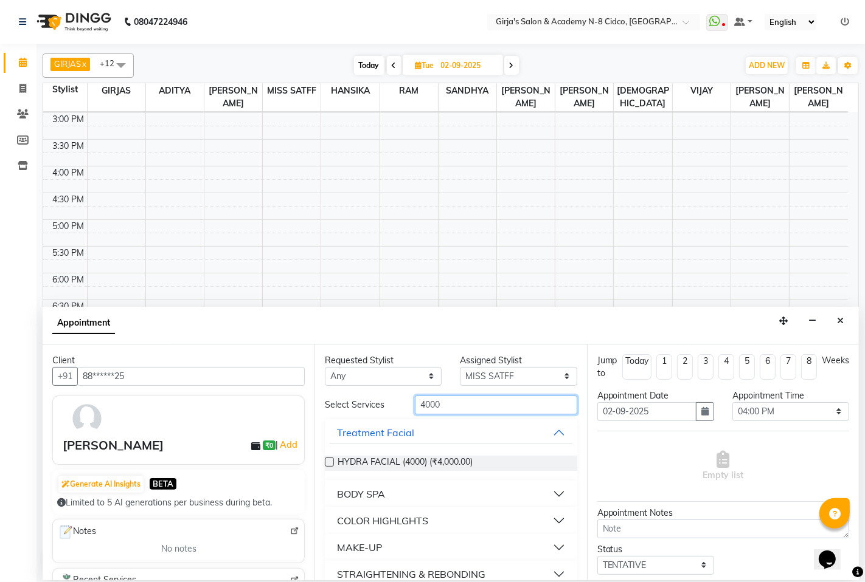
type input "4000"
click at [325, 460] on label at bounding box center [329, 462] width 9 height 9
click at [325, 460] on input "checkbox" at bounding box center [329, 464] width 8 height 8
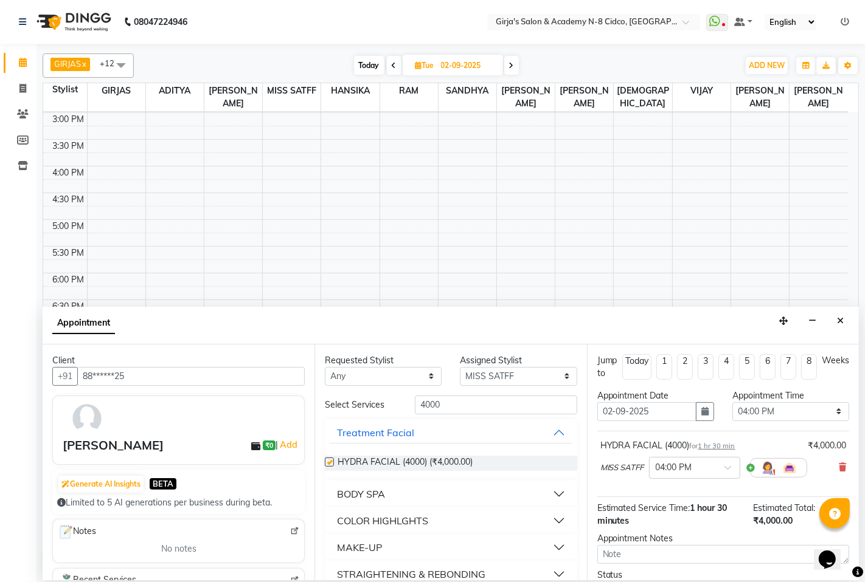
checkbox input "false"
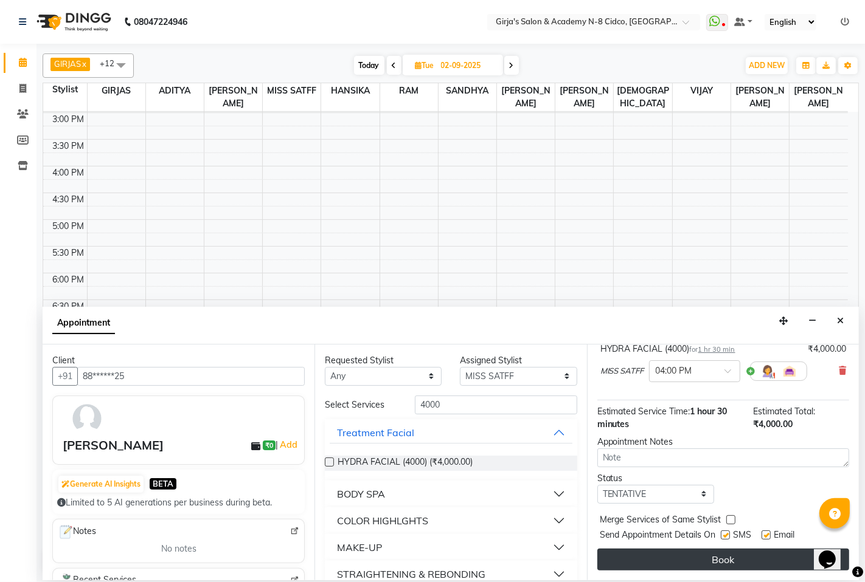
click at [697, 562] on button "Book" at bounding box center [723, 560] width 252 height 22
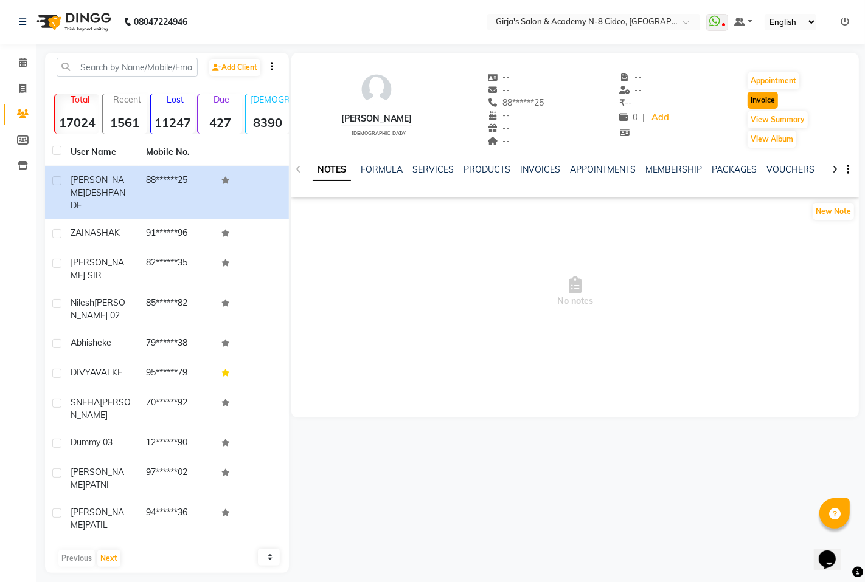
click at [763, 96] on button "Invoice" at bounding box center [762, 100] width 30 height 17
select select "service"
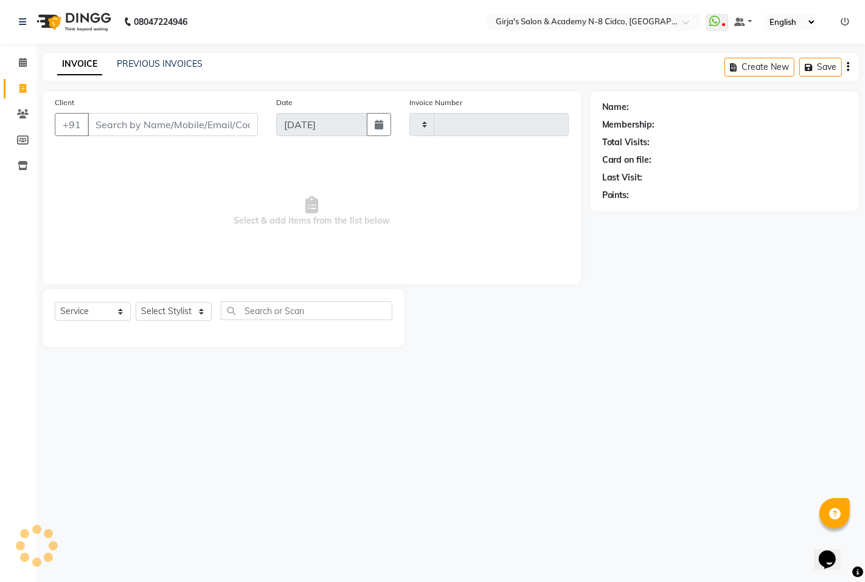
type input "4914"
select select "66"
type input "88******25"
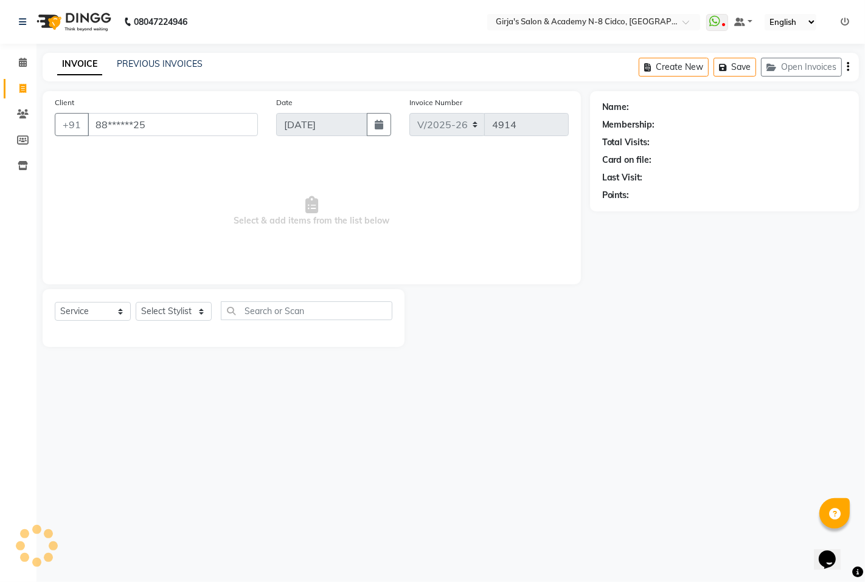
select select "66554"
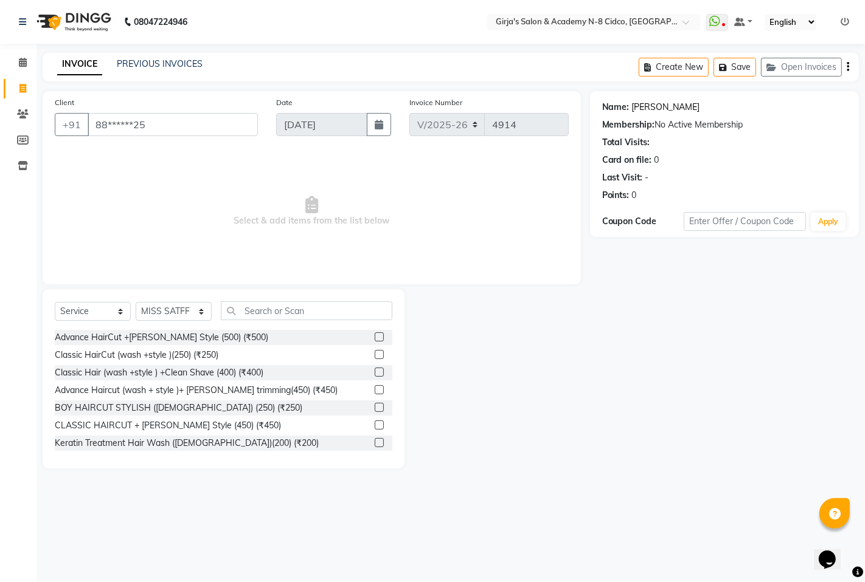
click at [658, 112] on link "[PERSON_NAME]" at bounding box center [666, 107] width 68 height 13
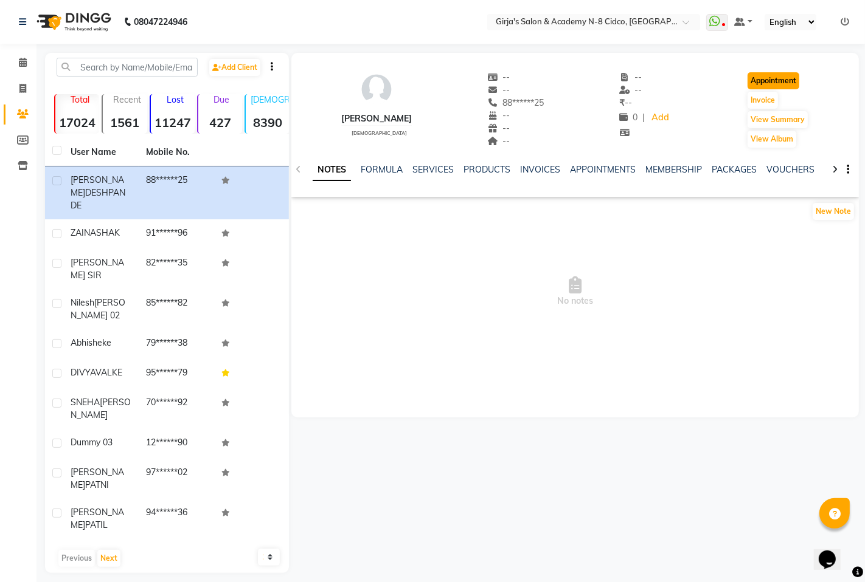
click at [792, 82] on button "Appointment" at bounding box center [773, 80] width 52 height 17
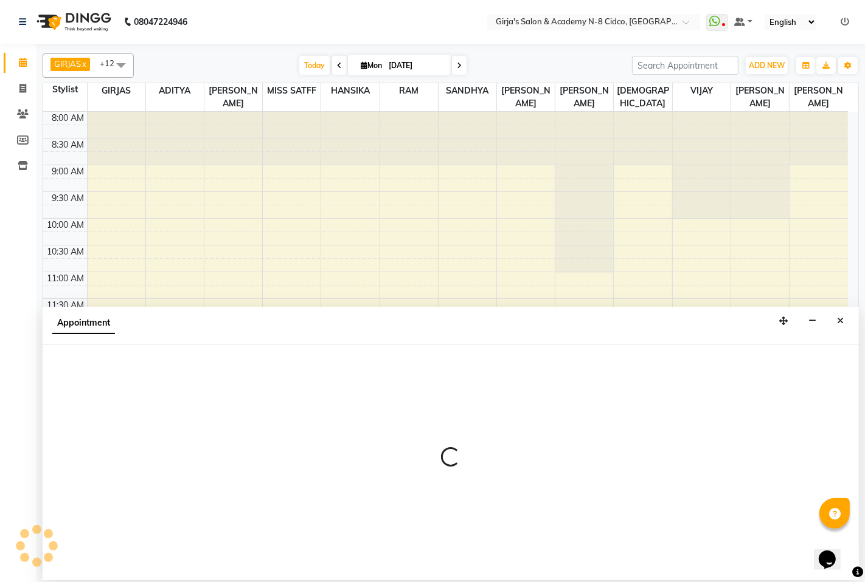
select select "tentative"
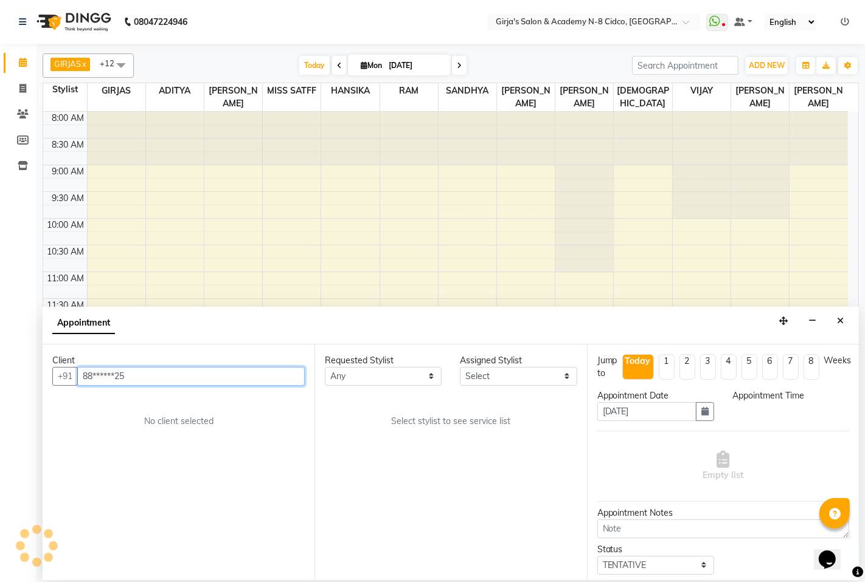
scroll to position [374, 0]
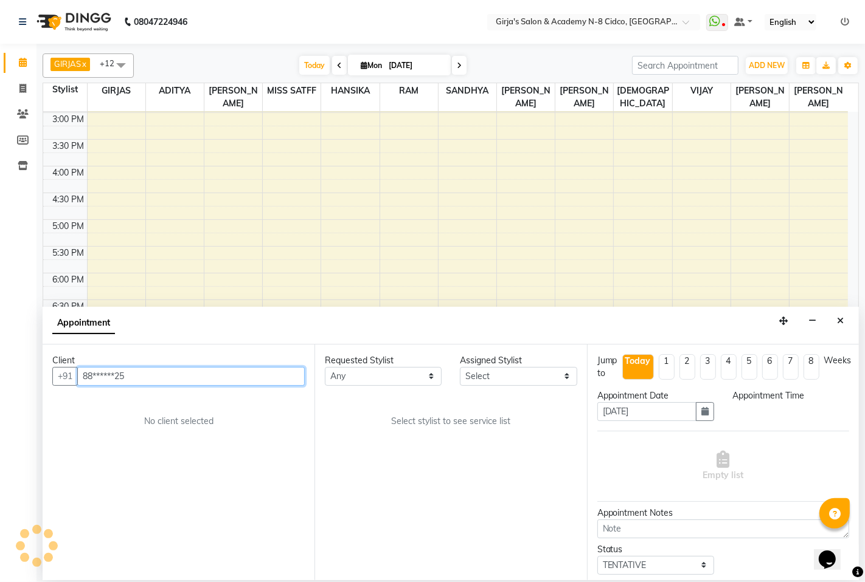
select select "540"
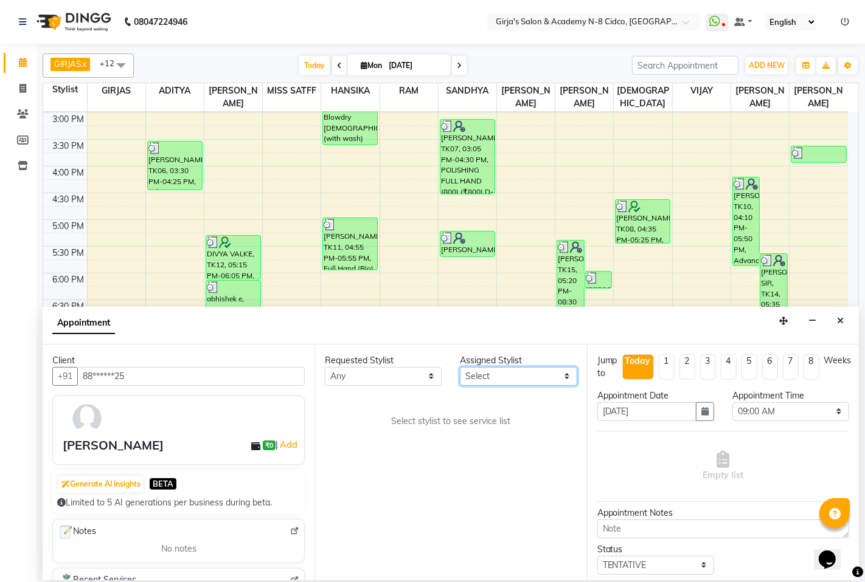
click at [490, 373] on select "Select ADITYA ANIKET GIRJAS HANSIKA MISS SATFF RAM SAHIL SANDHYA SARA KAMBLE SA…" at bounding box center [518, 376] width 117 height 19
click at [842, 329] on button "Close" at bounding box center [840, 321] width 18 height 19
